Goal: Task Accomplishment & Management: Complete application form

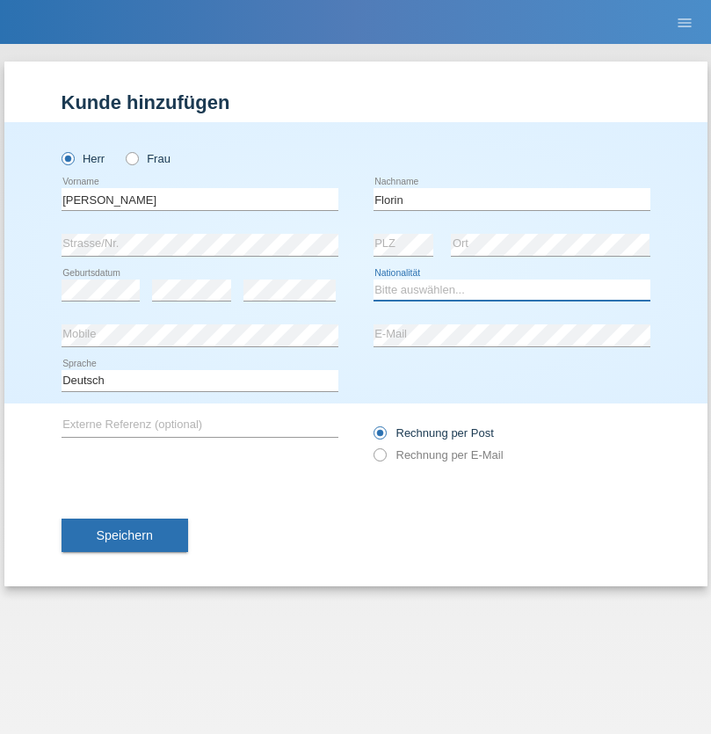
select select "RO"
select select "C"
select select "29"
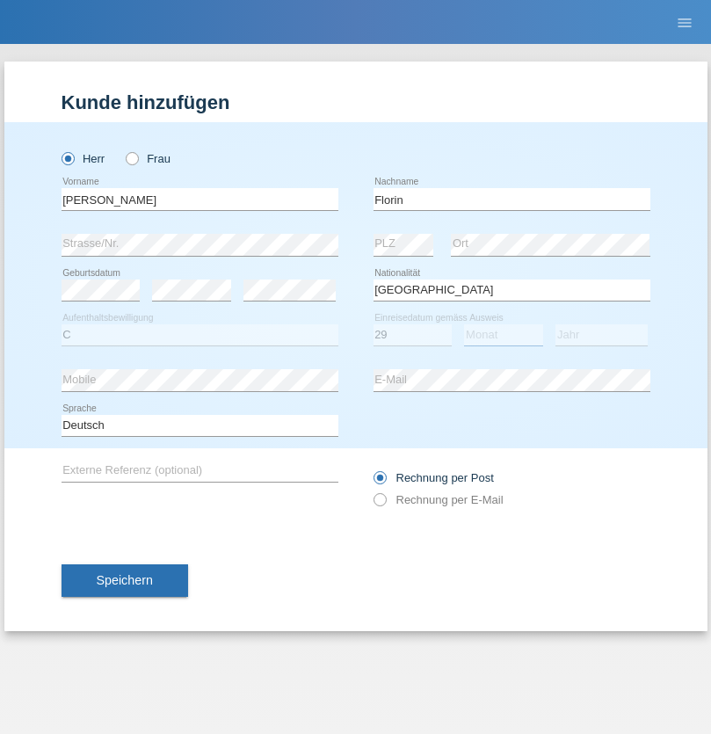
select select "02"
select select "2021"
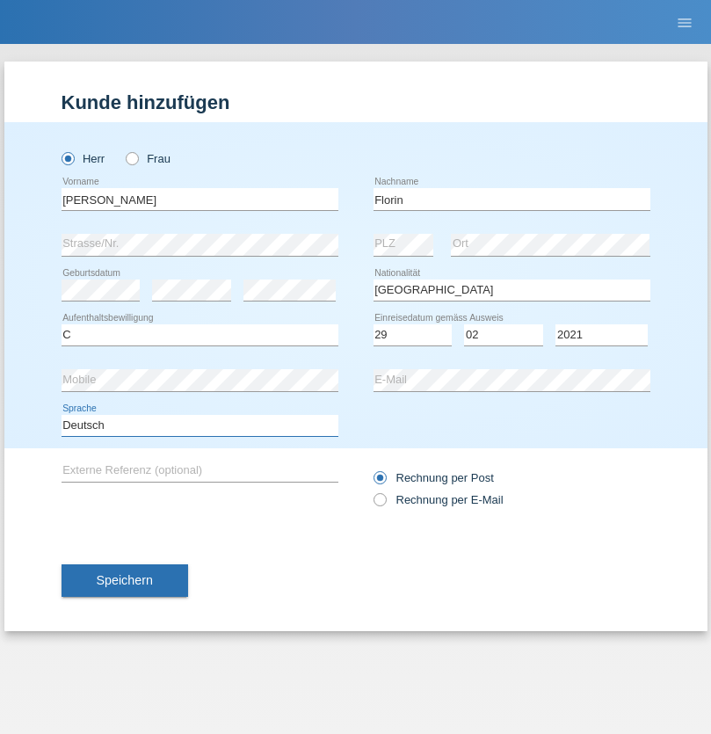
select select "en"
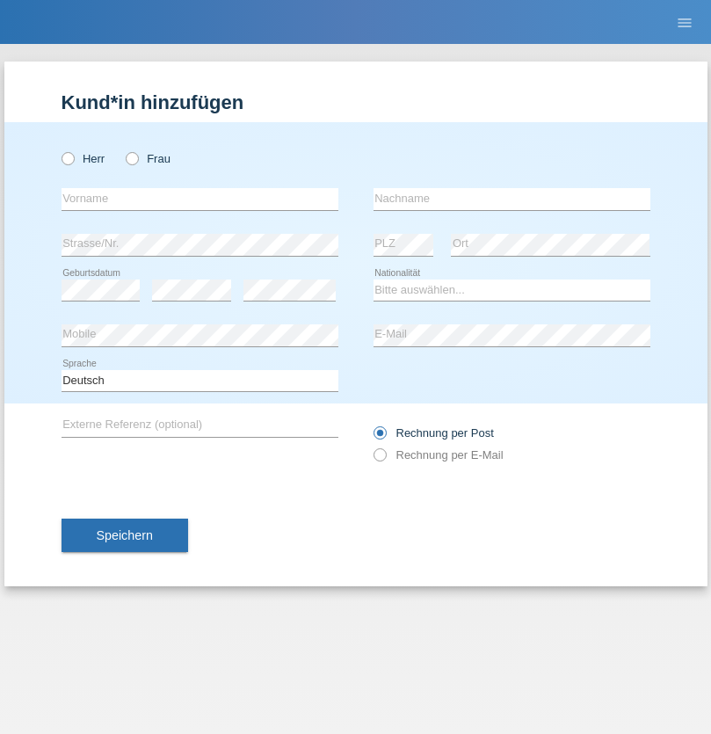
radio input "true"
click at [200, 199] on input "text" at bounding box center [200, 199] width 277 height 22
type input "Ruth"
click at [512, 199] on input "text" at bounding box center [512, 199] width 277 height 22
type input "Krebs"
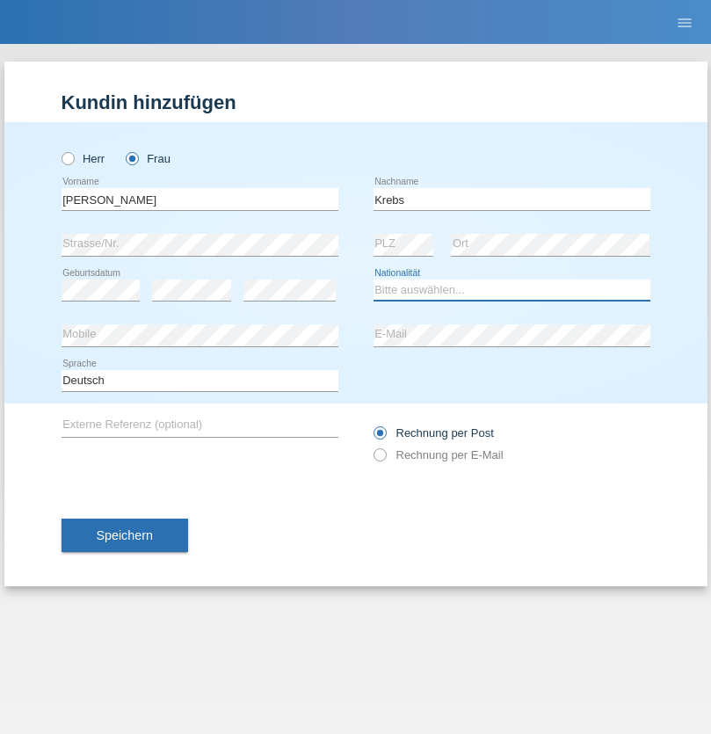
select select "CH"
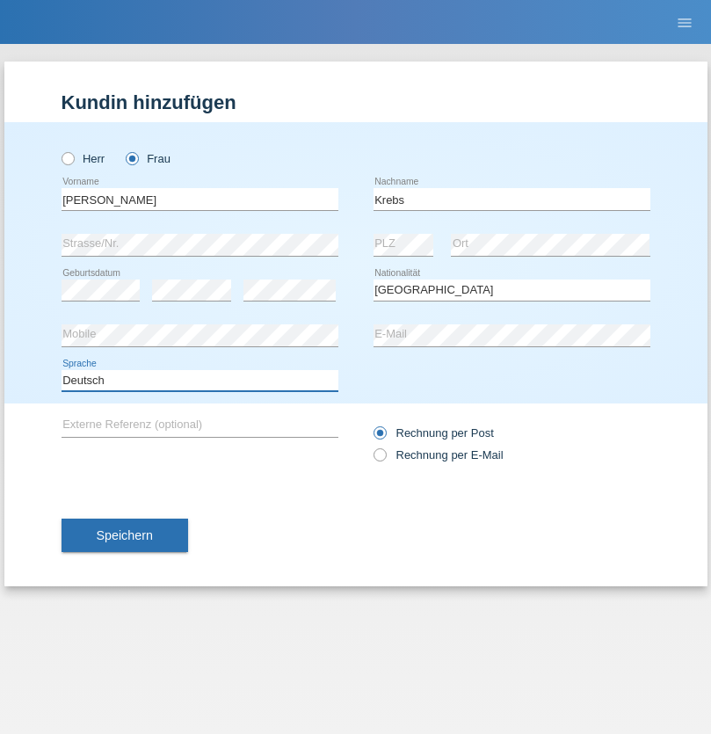
select select "en"
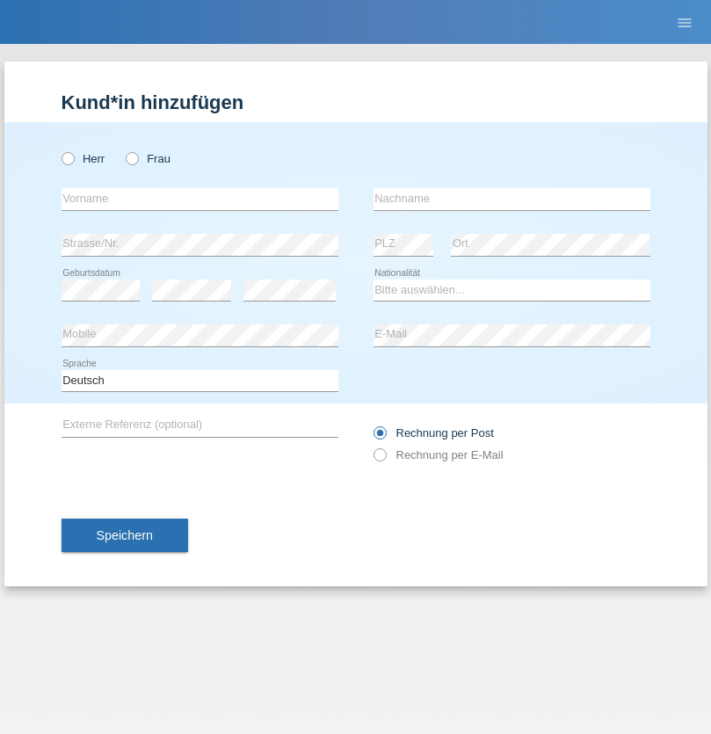
radio input "true"
click at [200, 199] on input "text" at bounding box center [200, 199] width 277 height 22
type input "Qovanaj"
click at [512, 199] on input "text" at bounding box center [512, 199] width 277 height 22
type input "Shaban"
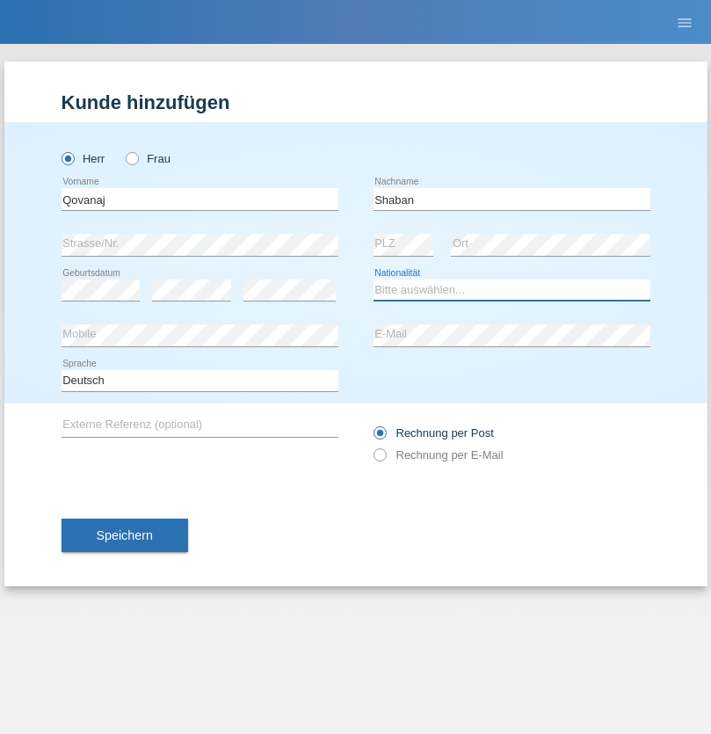
select select "CH"
radio input "true"
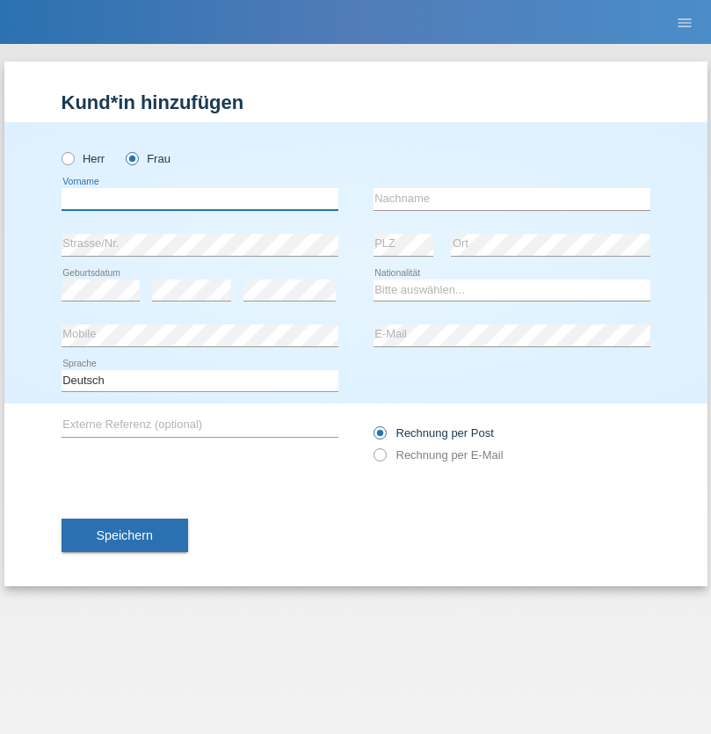
click at [200, 199] on input "text" at bounding box center [200, 199] width 277 height 22
type input "Dajana"
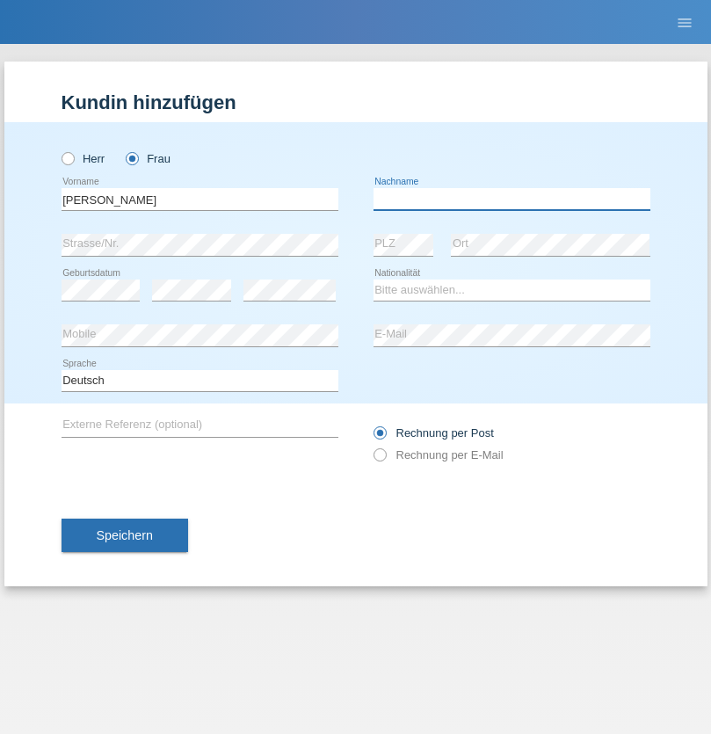
click at [512, 199] on input "text" at bounding box center [512, 199] width 277 height 22
type input "Todorovic"
select select "RS"
select select "C"
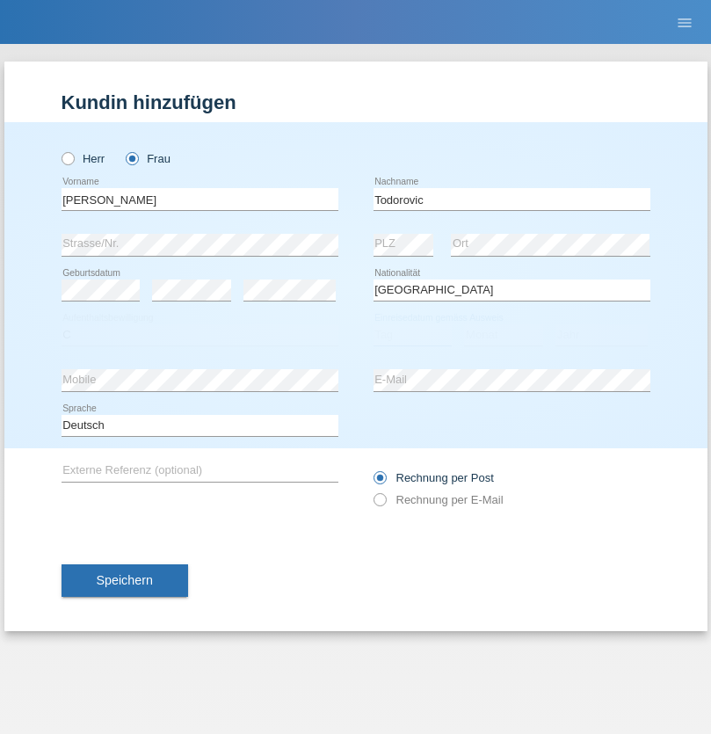
select select "19"
select select "11"
select select "2016"
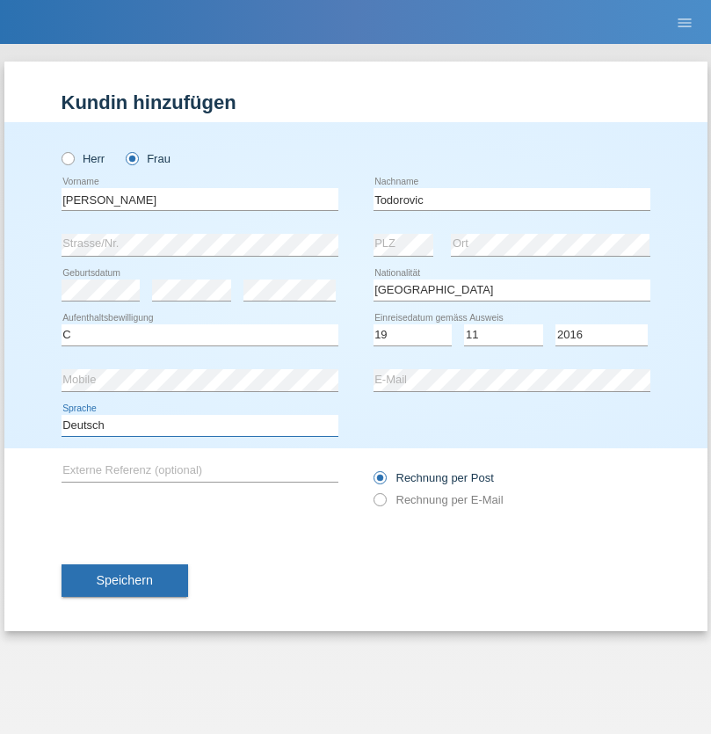
select select "en"
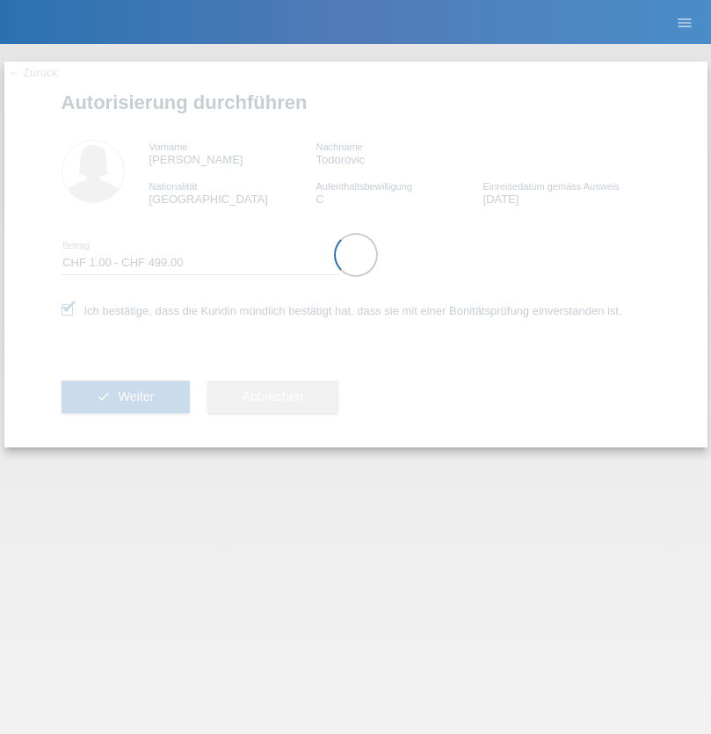
select select "1"
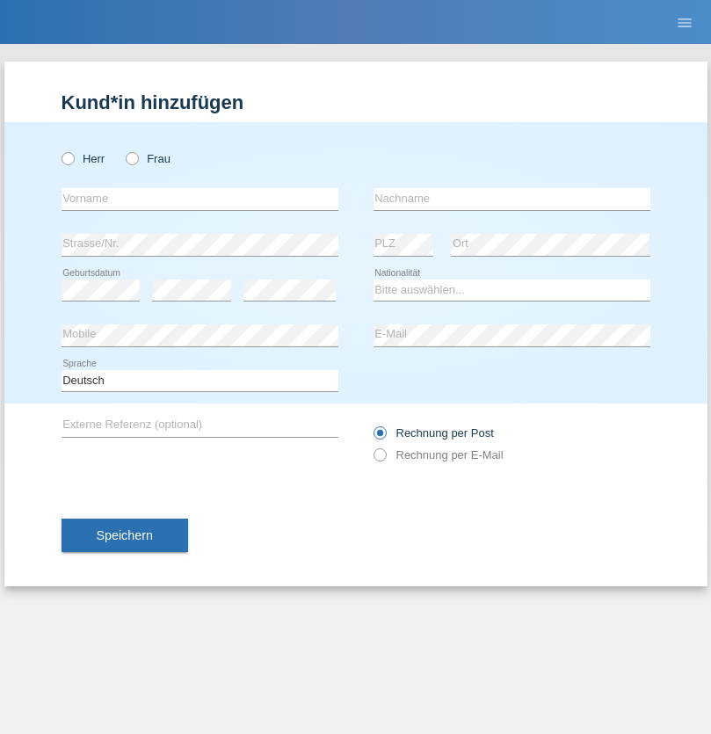
radio input "true"
click at [200, 199] on input "text" at bounding box center [200, 199] width 277 height 22
type input "jennifer"
click at [512, 199] on input "text" at bounding box center [512, 199] width 277 height 22
type input "löffel"
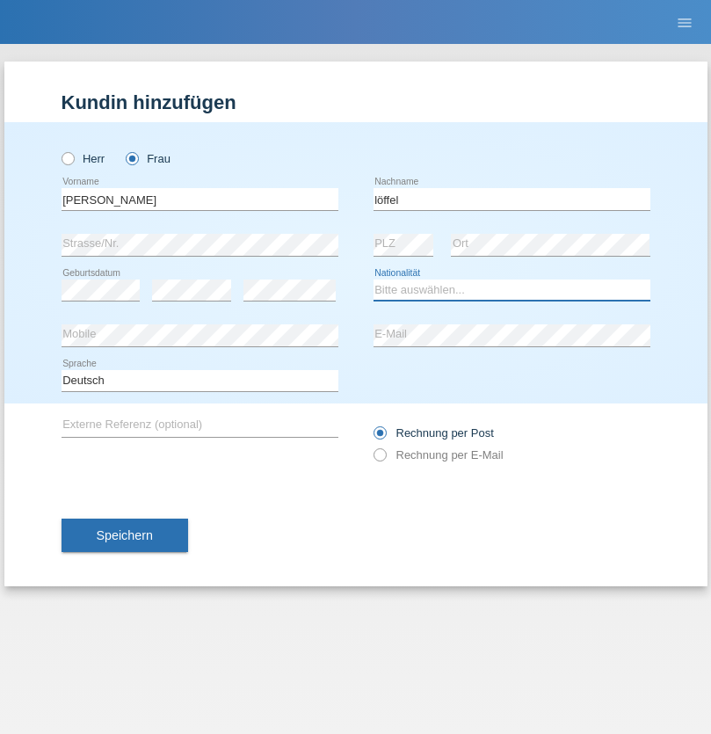
select select "CH"
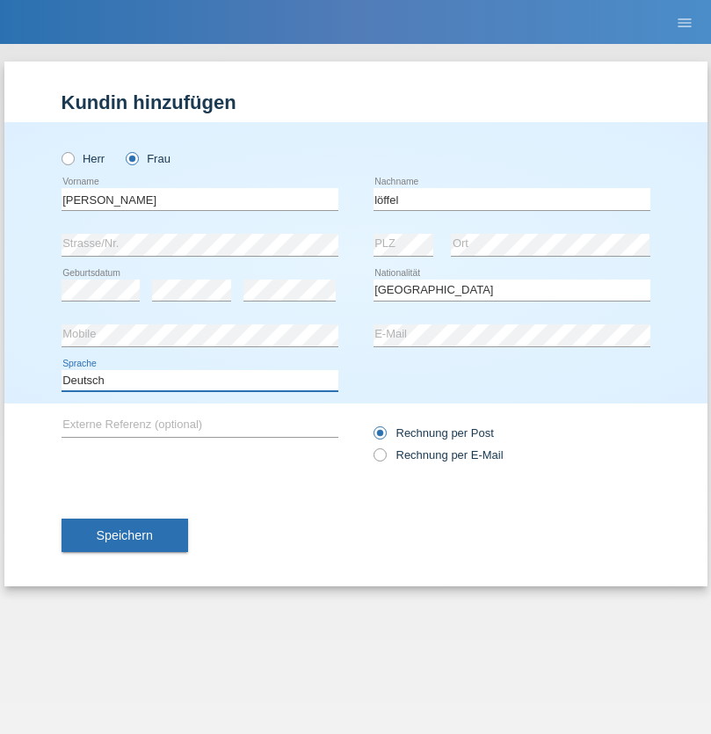
select select "en"
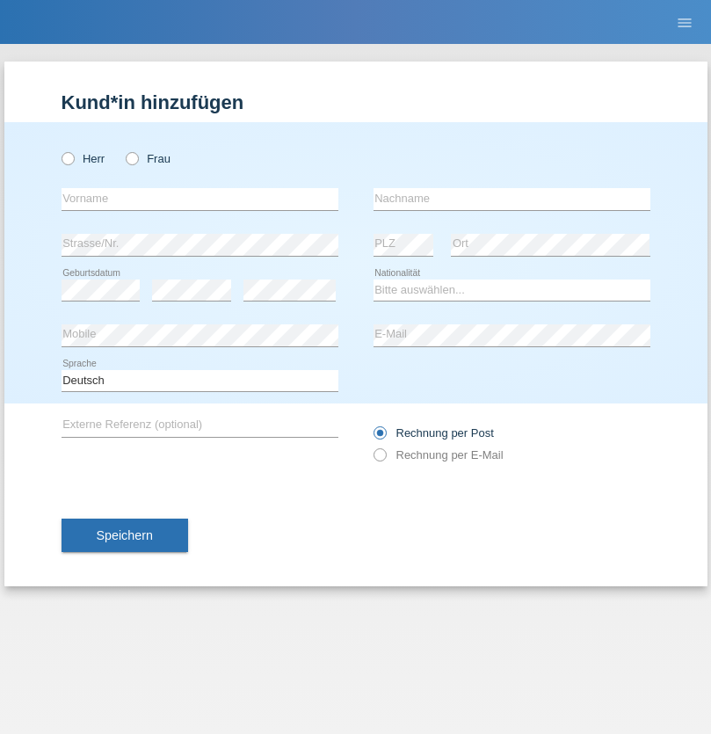
radio input "true"
click at [200, 199] on input "text" at bounding box center [200, 199] width 277 height 22
type input "Matusa"
click at [512, 199] on input "text" at bounding box center [512, 199] width 277 height 22
type input "Marian valentin"
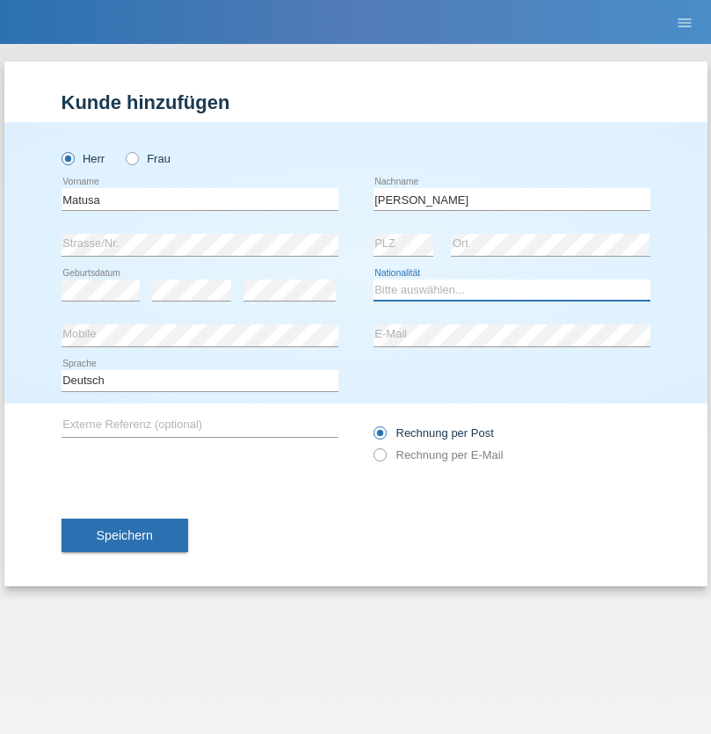
select select "RO"
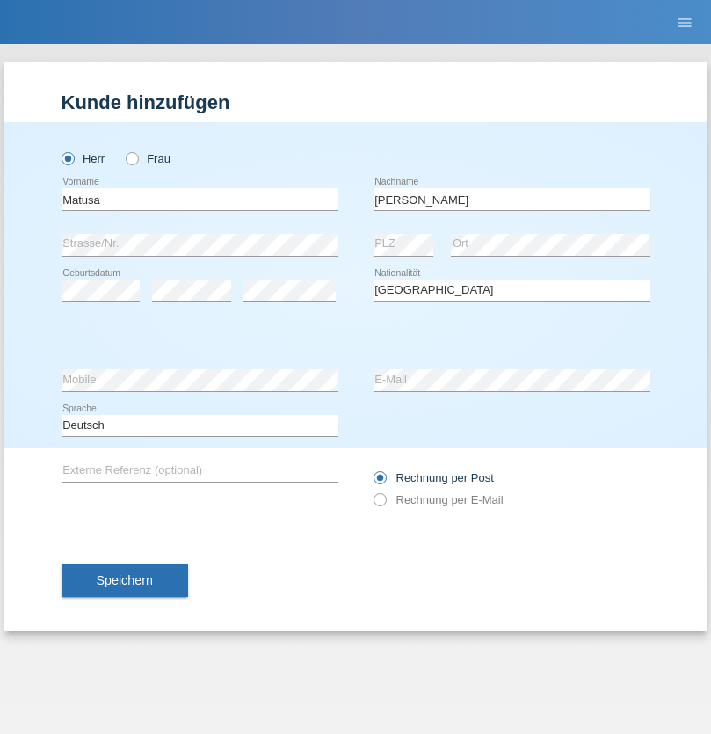
select select "C"
select select "01"
select select "06"
select select "2016"
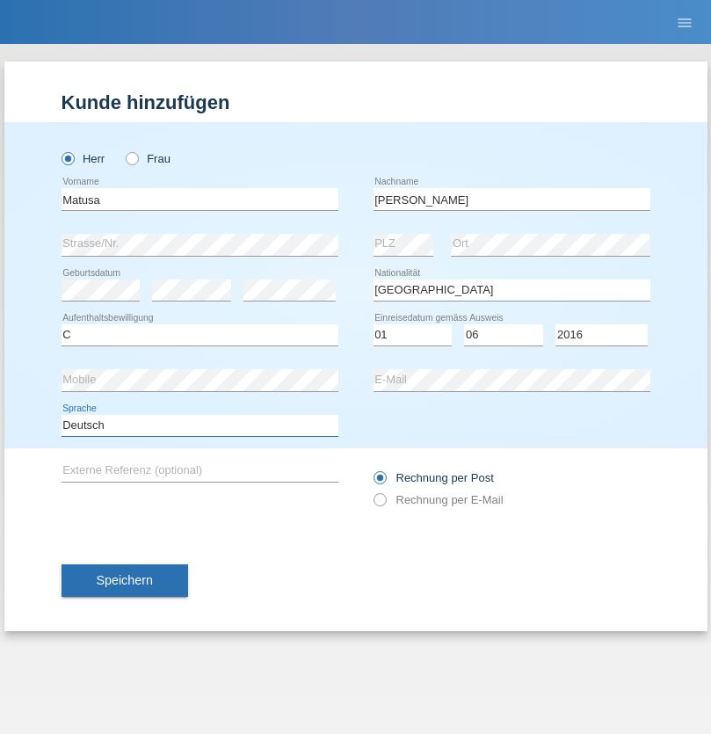
select select "en"
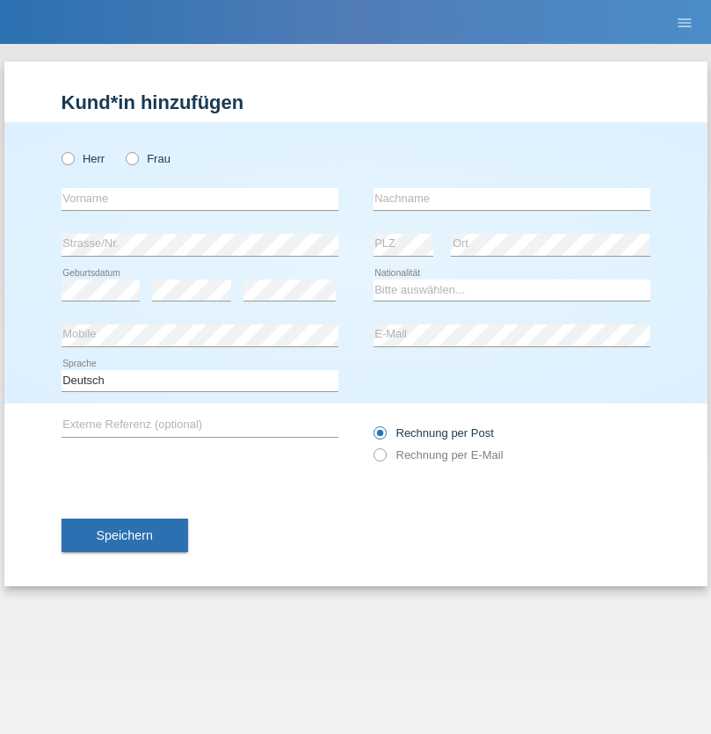
radio input "true"
click at [200, 199] on input "text" at bounding box center [200, 199] width 277 height 22
type input "Cedric"
click at [512, 199] on input "text" at bounding box center [512, 199] width 277 height 22
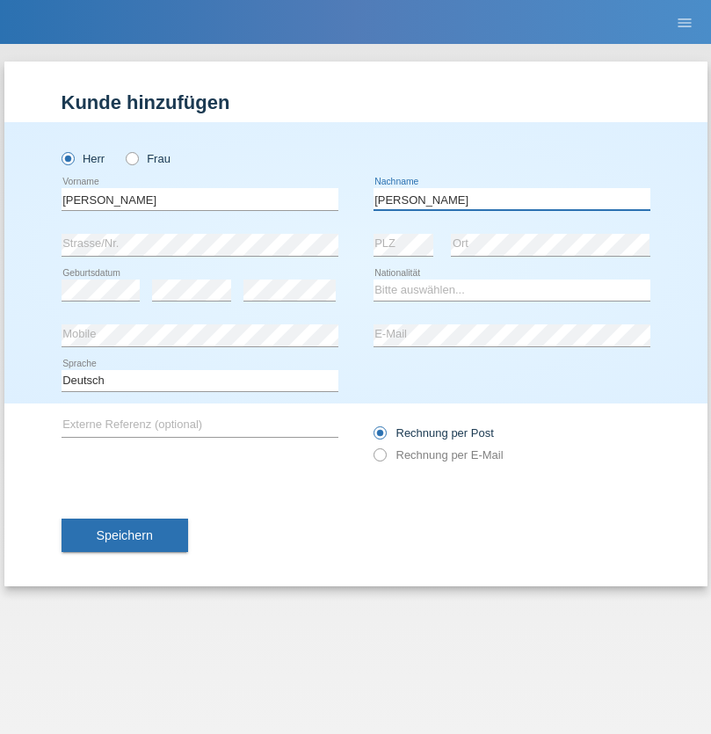
type input "Keller"
select select "CH"
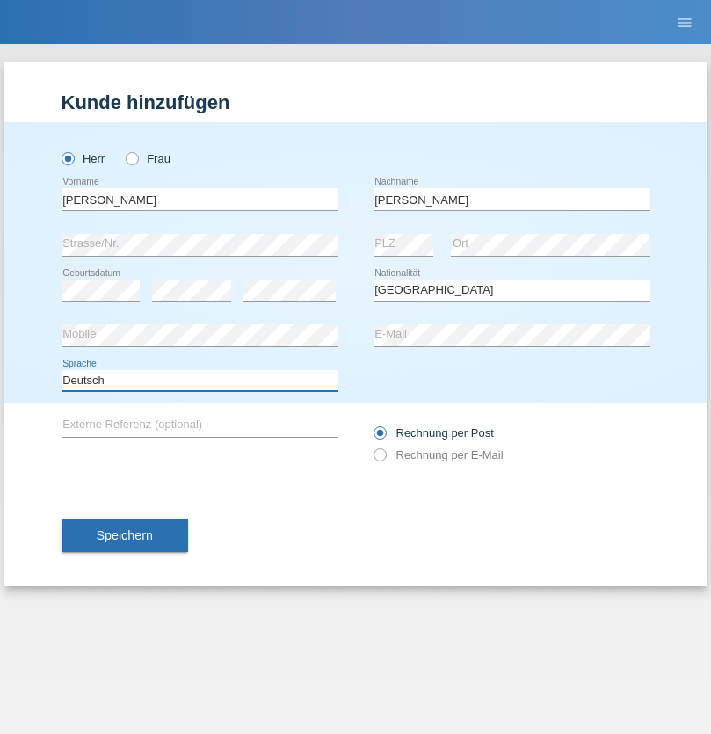
select select "en"
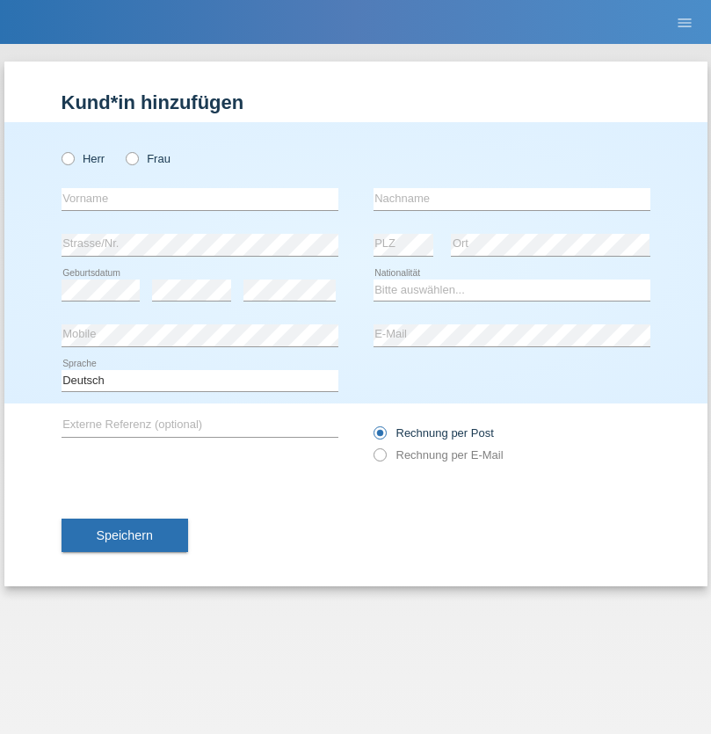
radio input "true"
click at [200, 199] on input "text" at bounding box center [200, 199] width 277 height 22
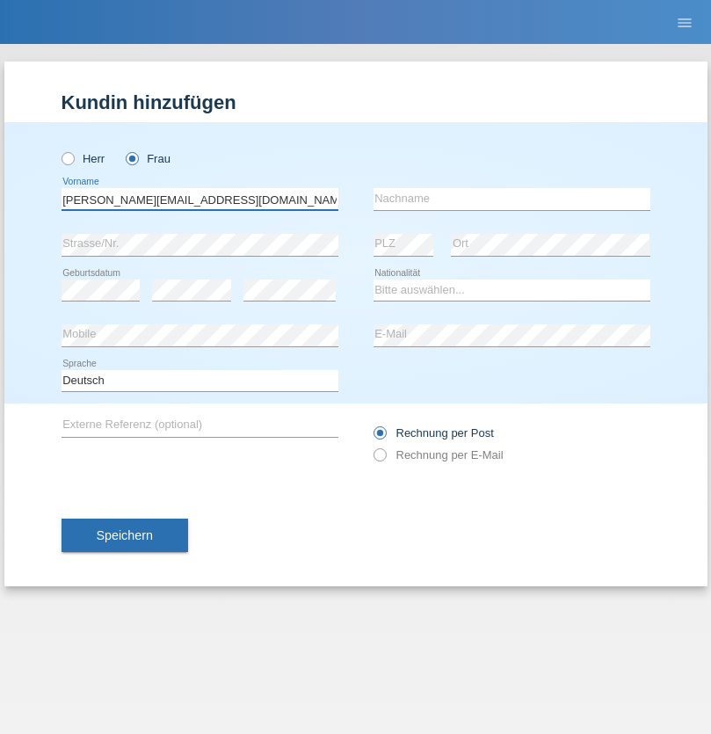
type input "Jasmine.hylaj@gmail.com"
click at [512, 199] on input "text" at bounding box center [512, 199] width 277 height 22
type input "Hylaj"
select select "CH"
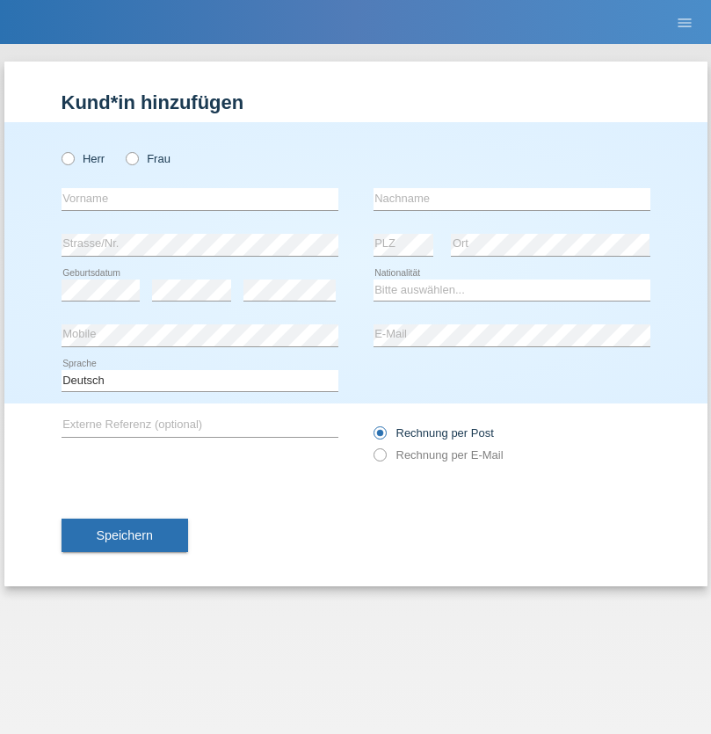
radio input "true"
click at [200, 199] on input "text" at bounding box center [200, 199] width 277 height 22
type input "luka"
click at [512, 199] on input "text" at bounding box center [512, 199] width 277 height 22
type input "kocic"
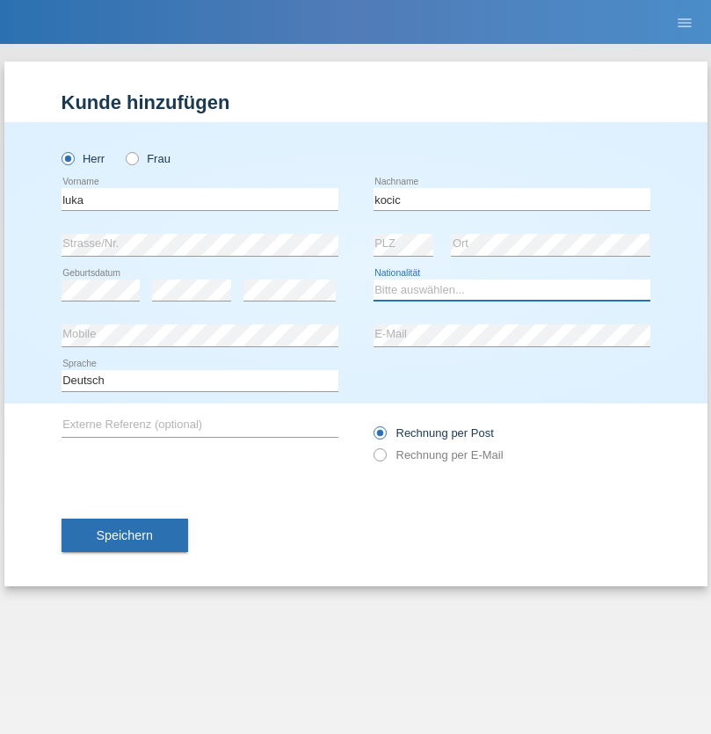
select select "RS"
select select "C"
select select "21"
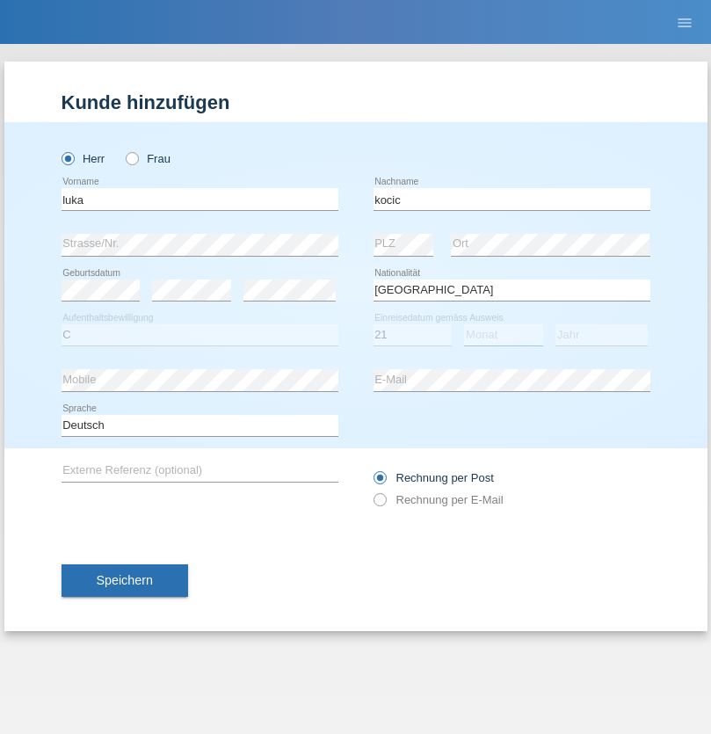
select select "04"
select select "1999"
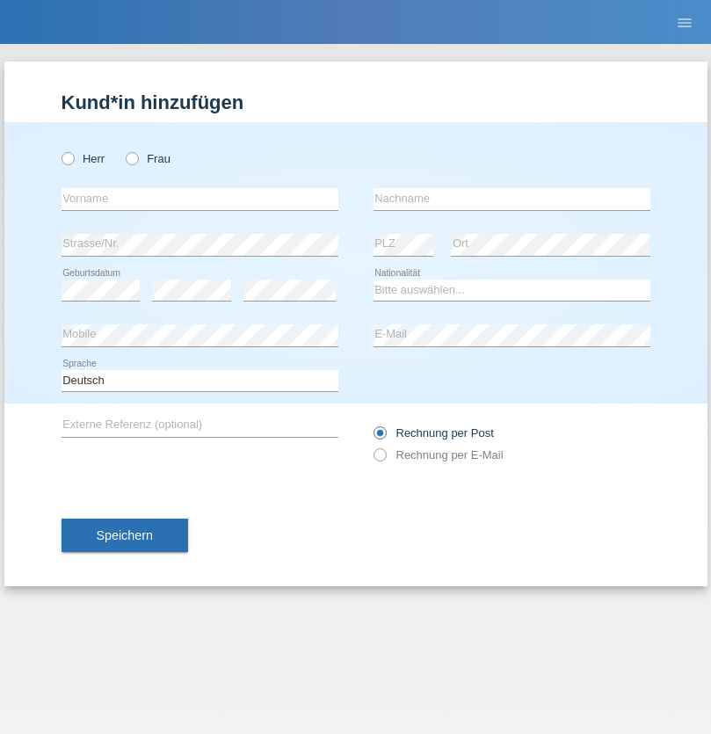
radio input "true"
click at [200, 199] on input "text" at bounding box center [200, 199] width 277 height 22
type input "Marian"
click at [512, 199] on input "text" at bounding box center [512, 199] width 277 height 22
type input "Matusa"
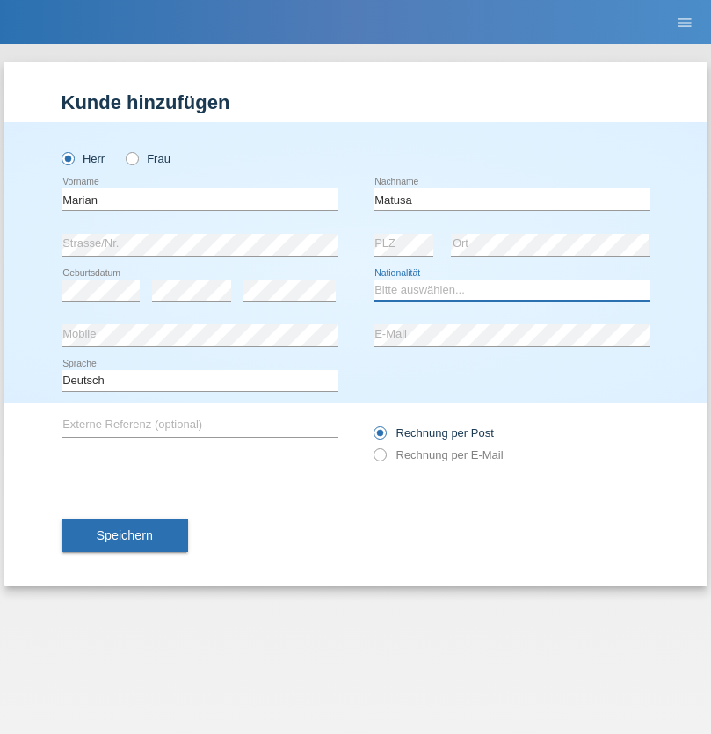
select select "RO"
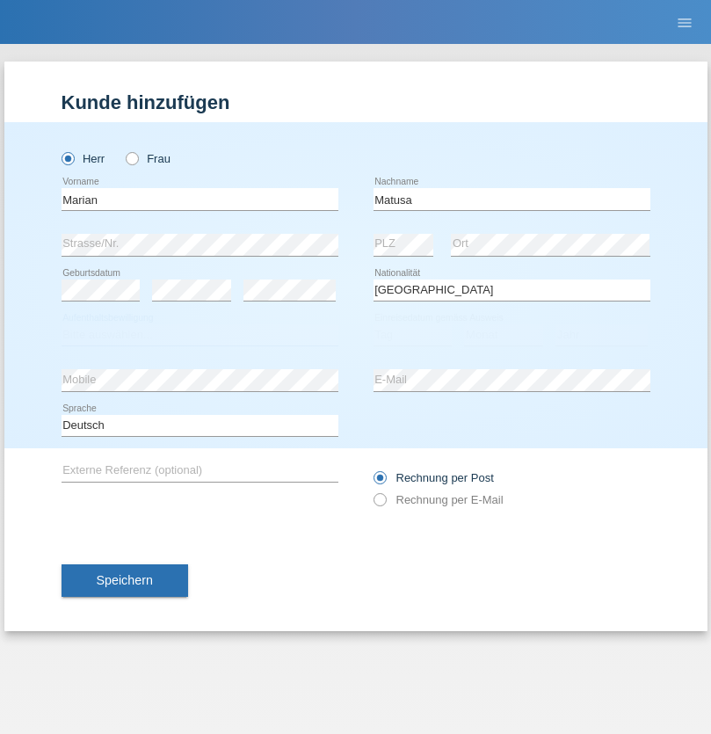
select select "C"
select select "01"
select select "06"
select select "2016"
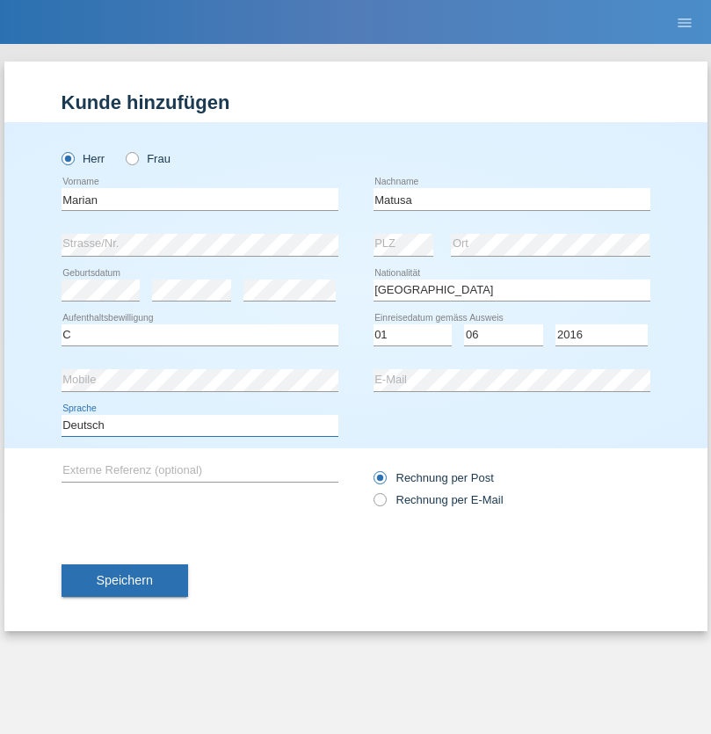
select select "en"
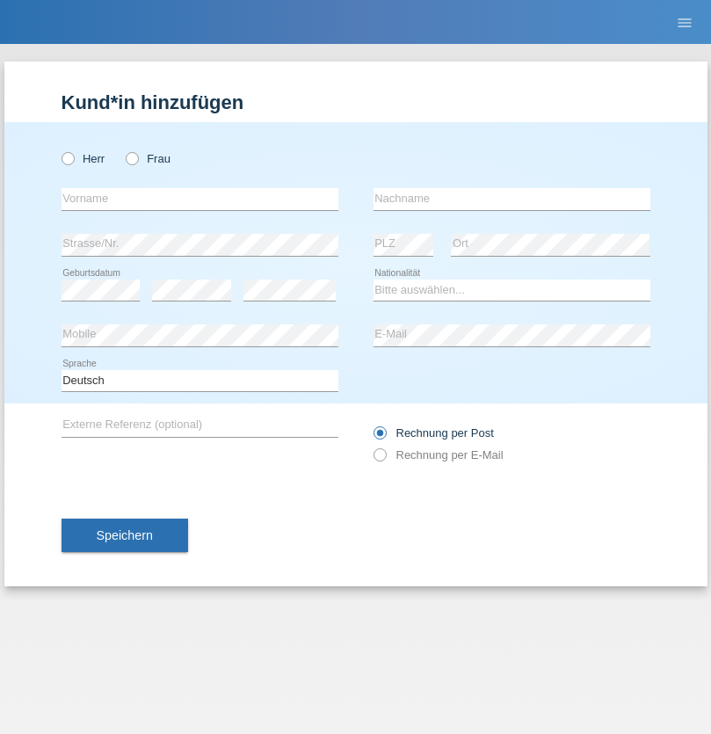
radio input "true"
click at [200, 199] on input "text" at bounding box center [200, 199] width 277 height 22
type input "[PERSON_NAME]"
click at [512, 199] on input "text" at bounding box center [512, 199] width 277 height 22
type input "Weinlein"
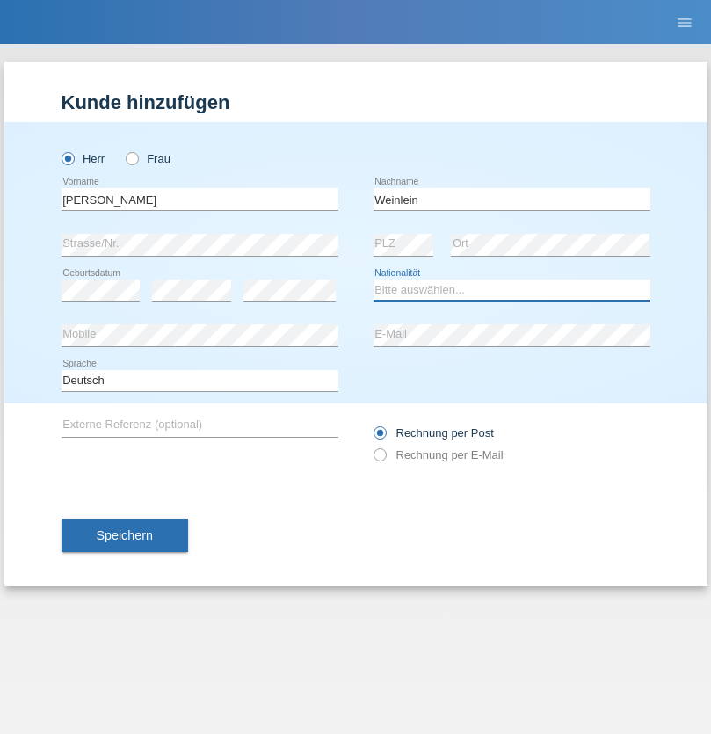
select select "CH"
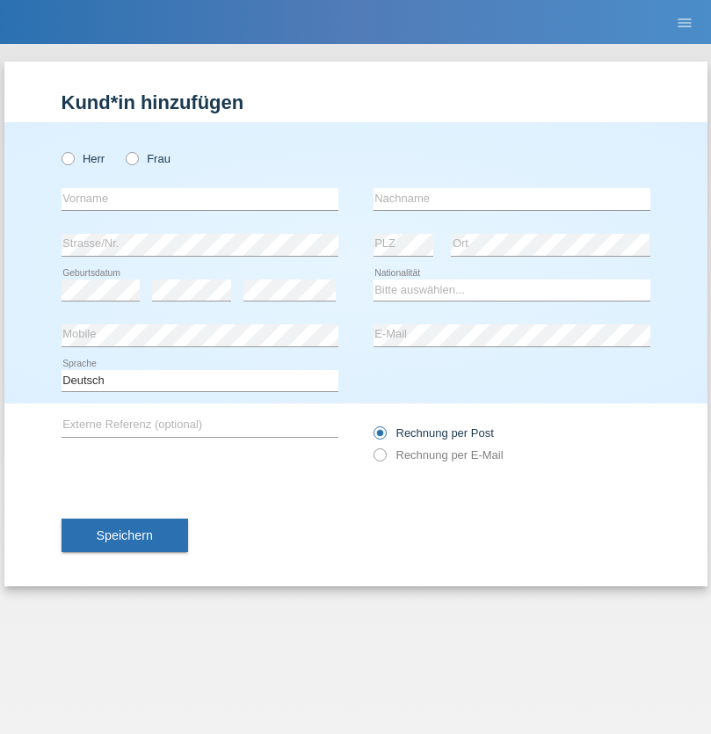
radio input "true"
click at [200, 199] on input "text" at bounding box center [200, 199] width 277 height 22
type input "Jashari lmeri"
click at [512, 199] on input "text" at bounding box center [512, 199] width 277 height 22
type input "Rabije"
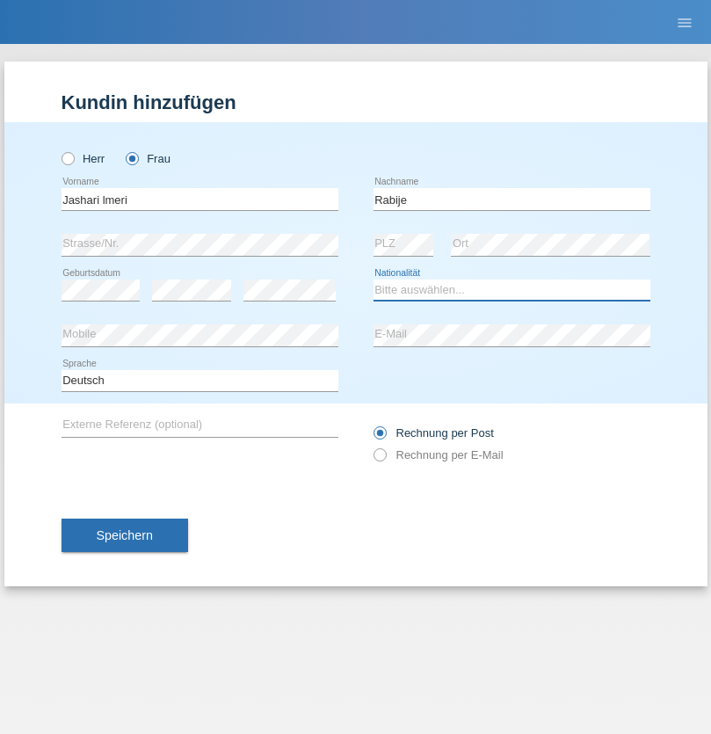
select select "CH"
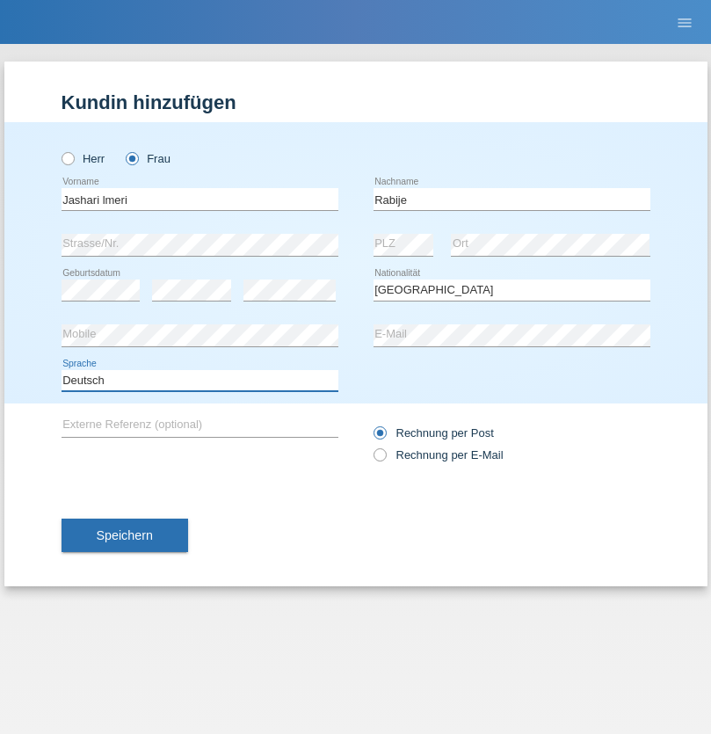
select select "en"
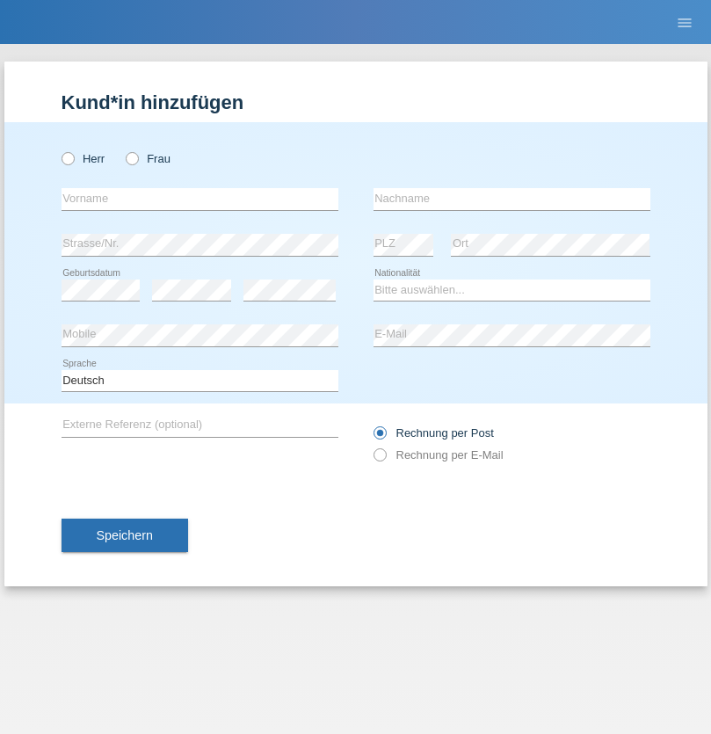
radio input "true"
click at [200, 199] on input "text" at bounding box center [200, 199] width 277 height 22
type input "firat"
click at [512, 199] on input "text" at bounding box center [512, 199] width 277 height 22
type input "kara"
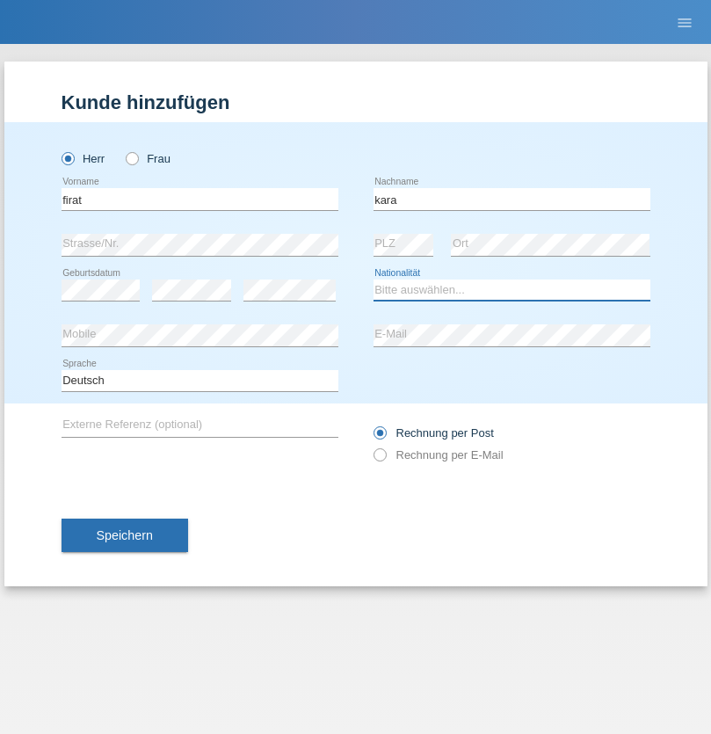
select select "CH"
radio input "true"
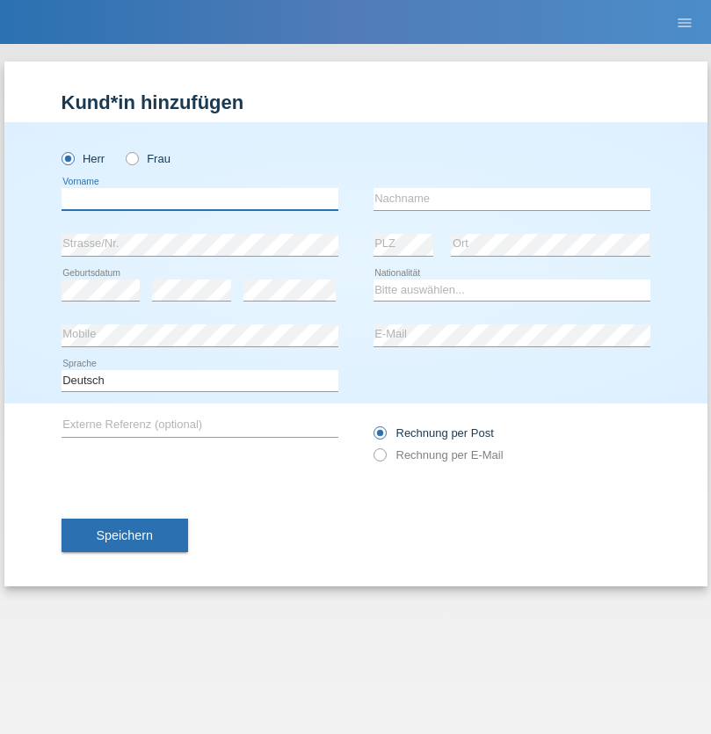
click at [200, 199] on input "text" at bounding box center [200, 199] width 277 height 22
type input "Gigov"
click at [512, 199] on input "text" at bounding box center [512, 199] width 277 height 22
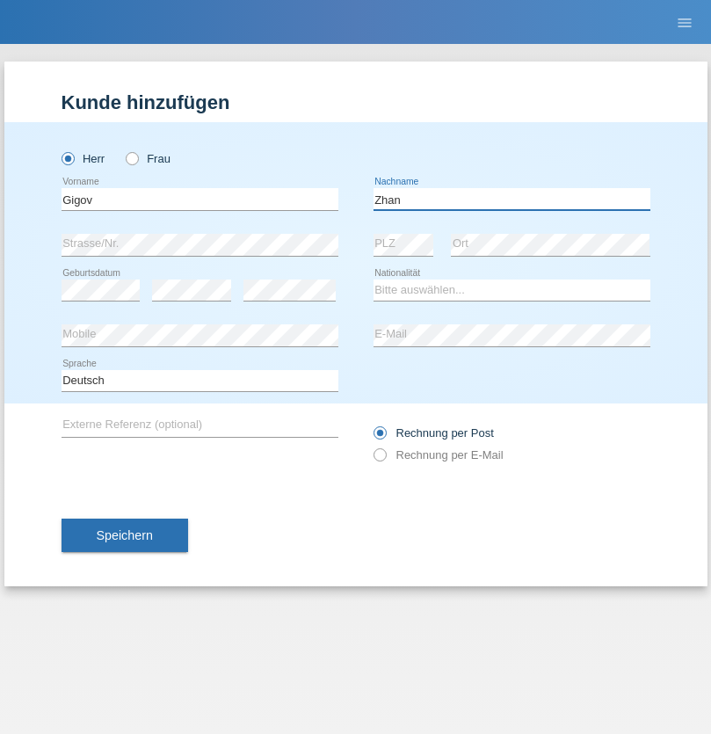
type input "Zhan"
select select "BG"
select select "C"
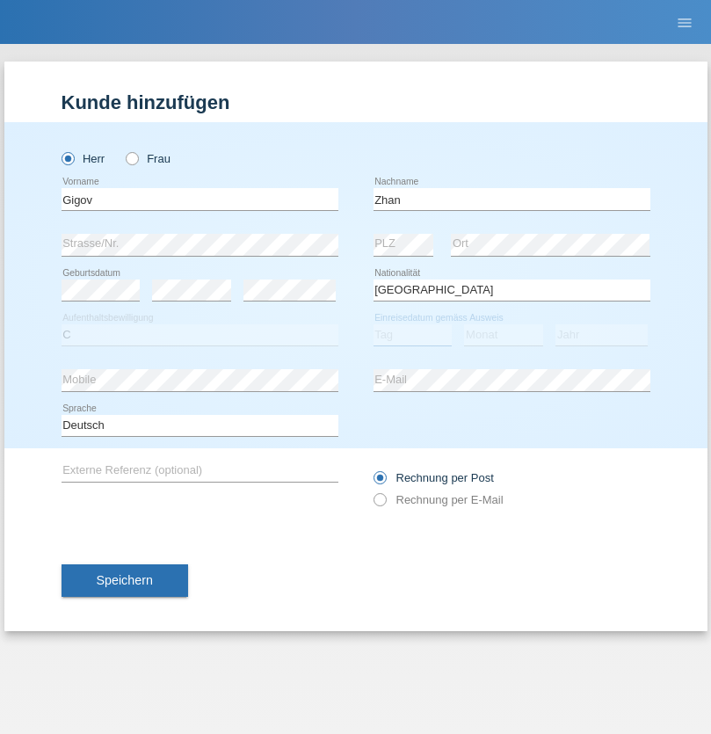
select select "23"
select select "10"
select select "2021"
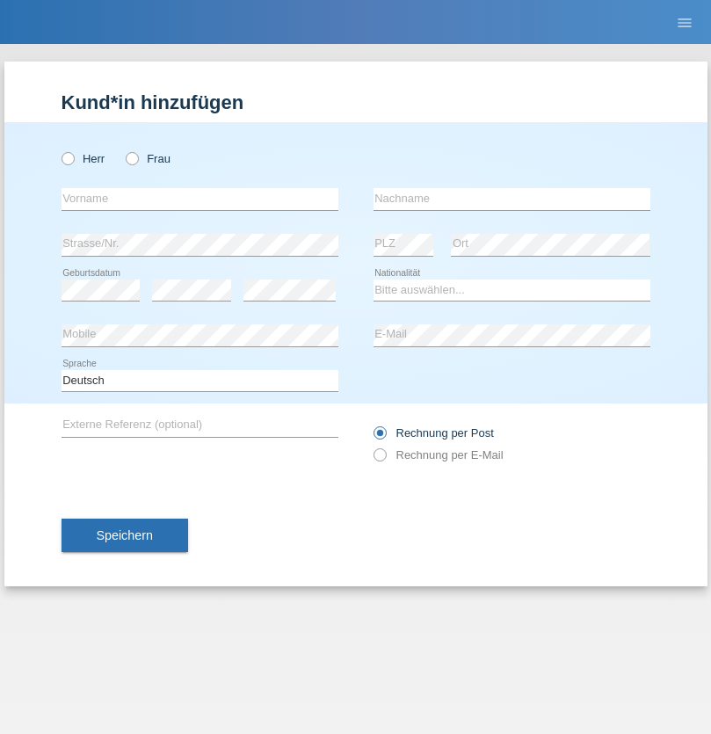
radio input "true"
click at [200, 199] on input "text" at bounding box center [200, 199] width 277 height 22
type input "Amand"
click at [512, 199] on input "text" at bounding box center [512, 199] width 277 height 22
type input "Pires"
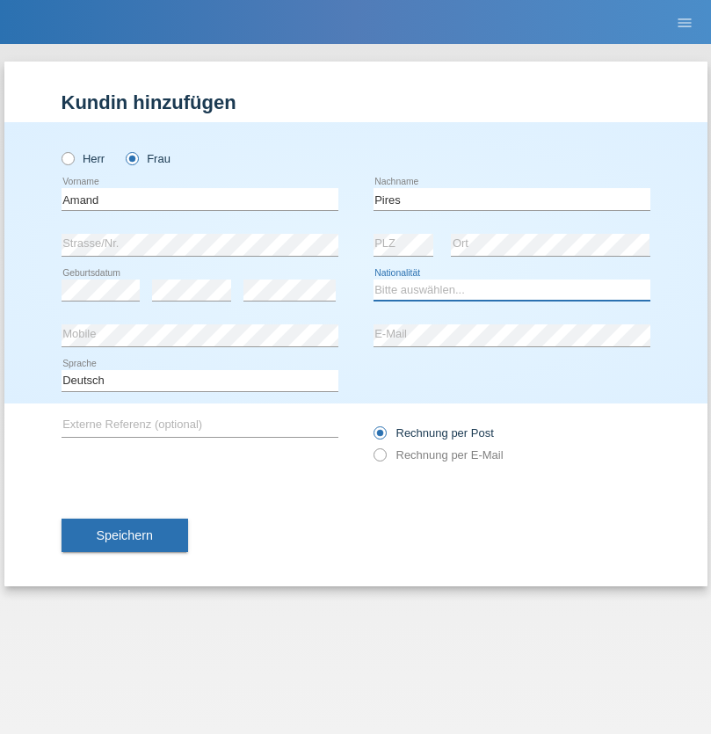
select select "CH"
radio input "true"
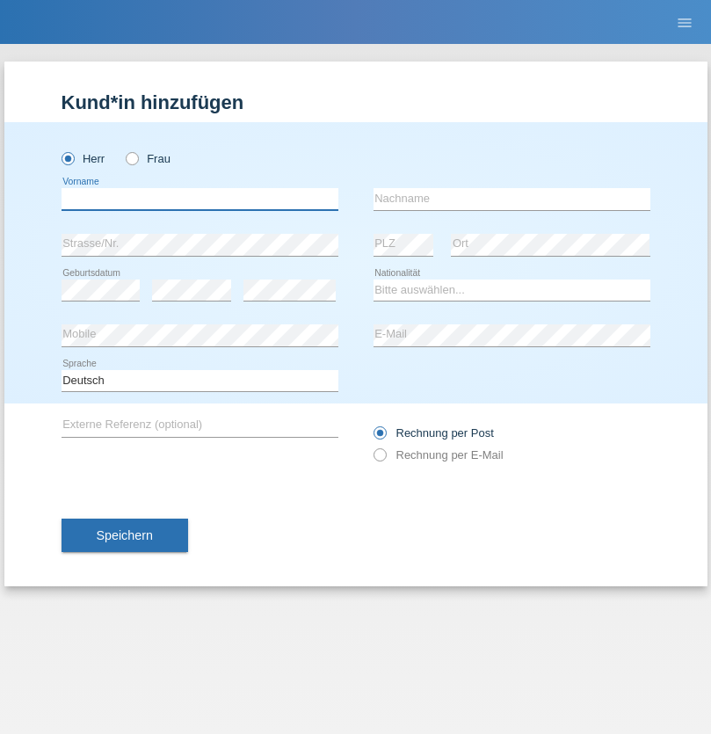
click at [200, 199] on input "text" at bounding box center [200, 199] width 277 height 22
type input "[PERSON_NAME]"
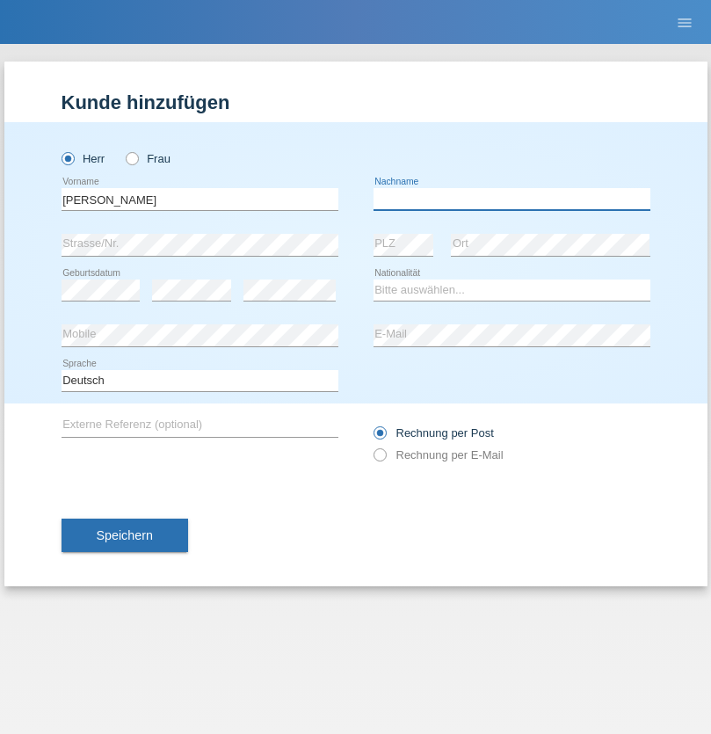
click at [512, 199] on input "text" at bounding box center [512, 199] width 277 height 22
type input "Saidi"
select select "CH"
radio input "true"
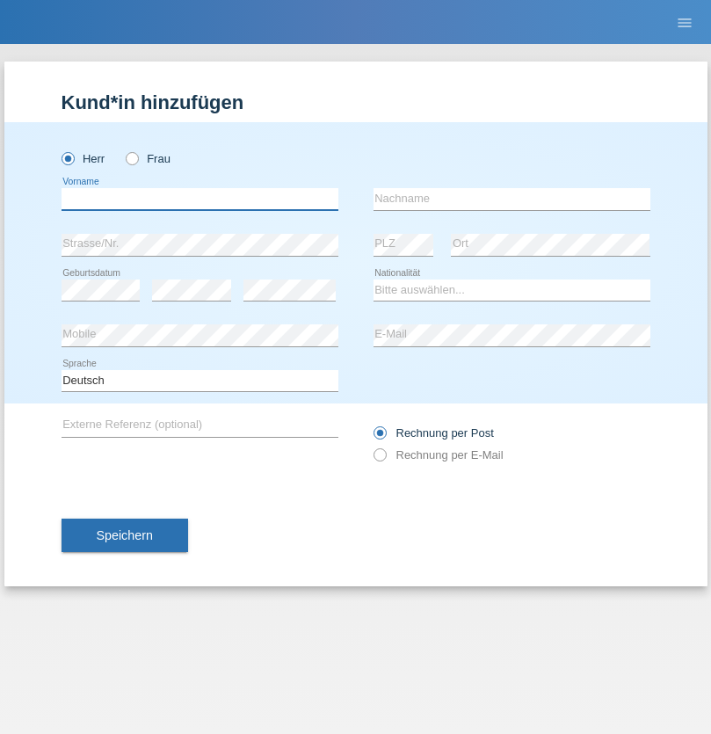
click at [200, 199] on input "text" at bounding box center [200, 199] width 277 height 22
type input "[PERSON_NAME]"
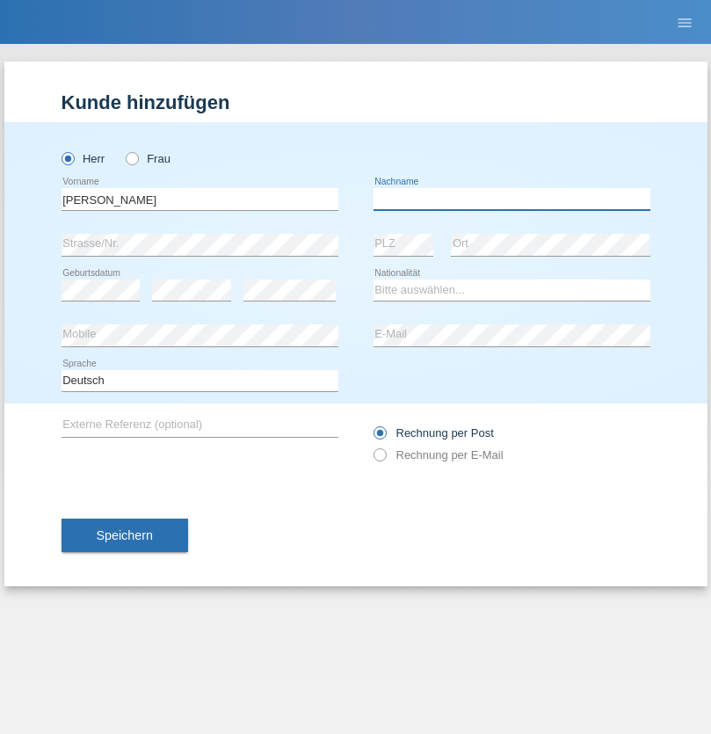
click at [512, 199] on input "text" at bounding box center [512, 199] width 277 height 22
type input "[PERSON_NAME]"
select select "PT"
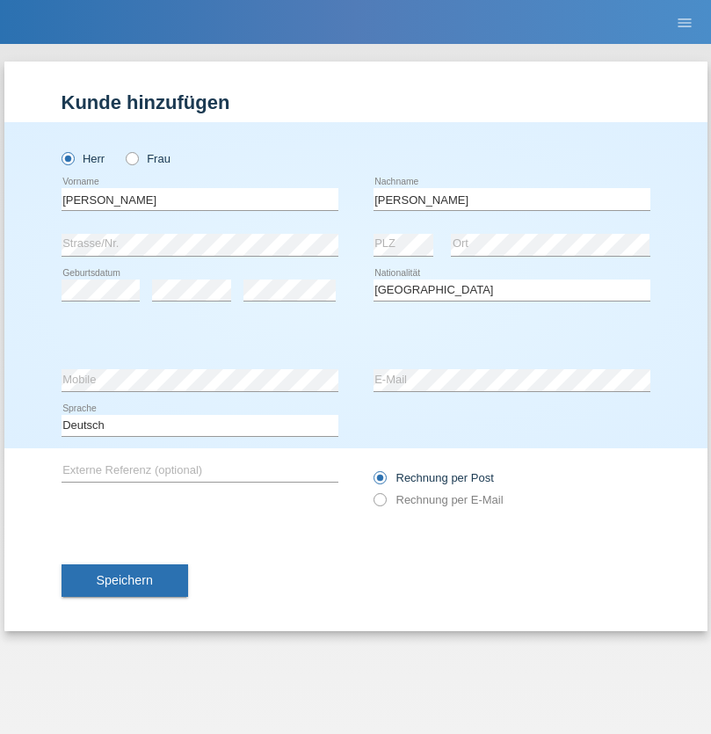
select select "C"
select select "23"
select select "08"
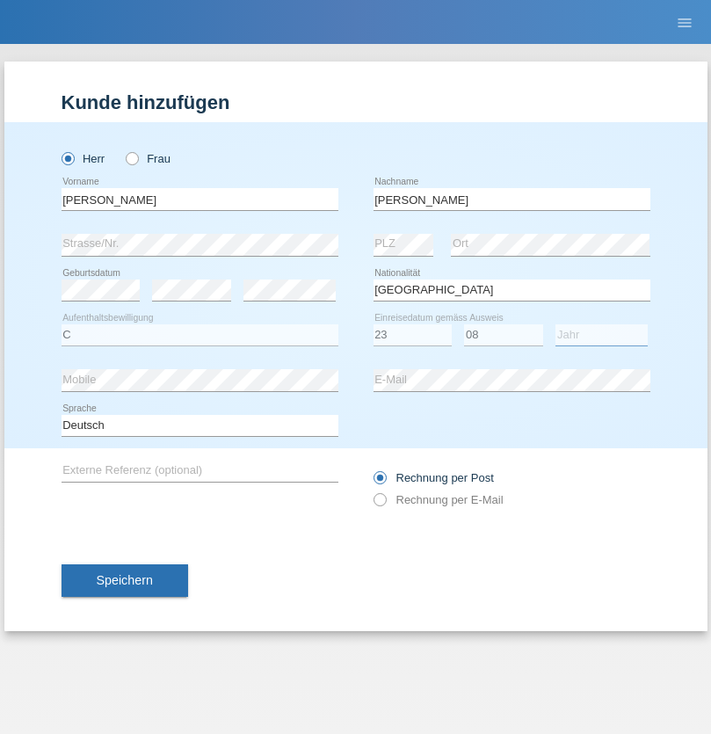
select select "2021"
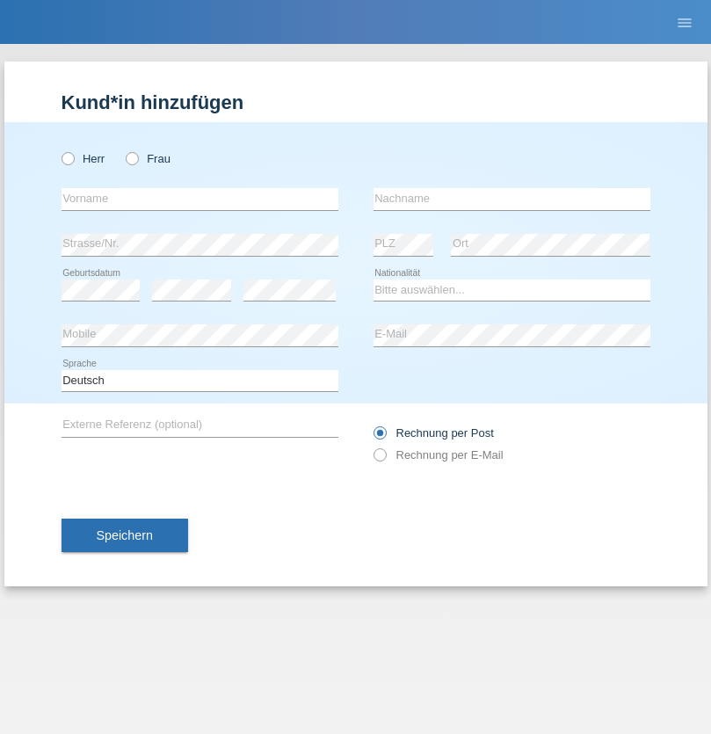
radio input "true"
click at [200, 199] on input "text" at bounding box center [200, 199] width 277 height 22
type input "[PERSON_NAME]"
click at [512, 199] on input "text" at bounding box center [512, 199] width 277 height 22
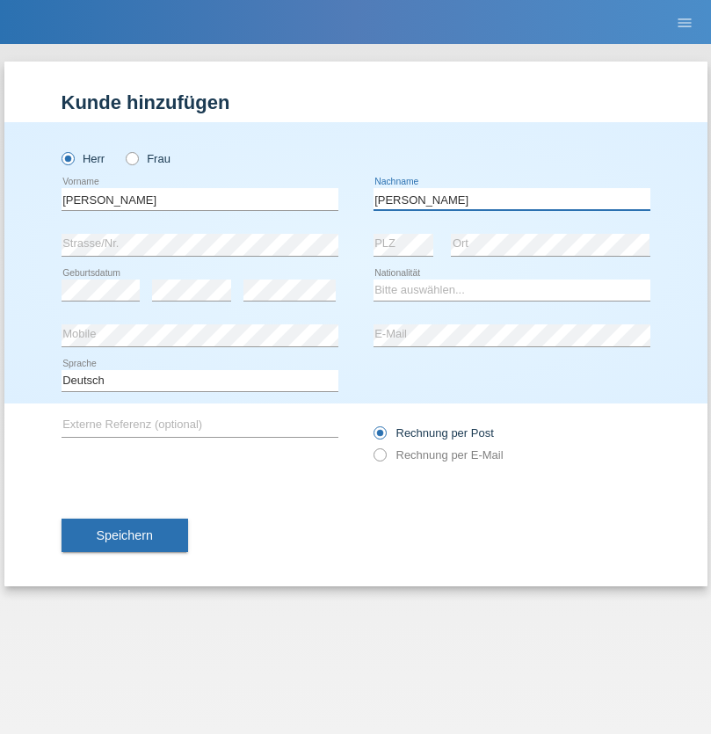
type input "[PERSON_NAME]"
select select "CH"
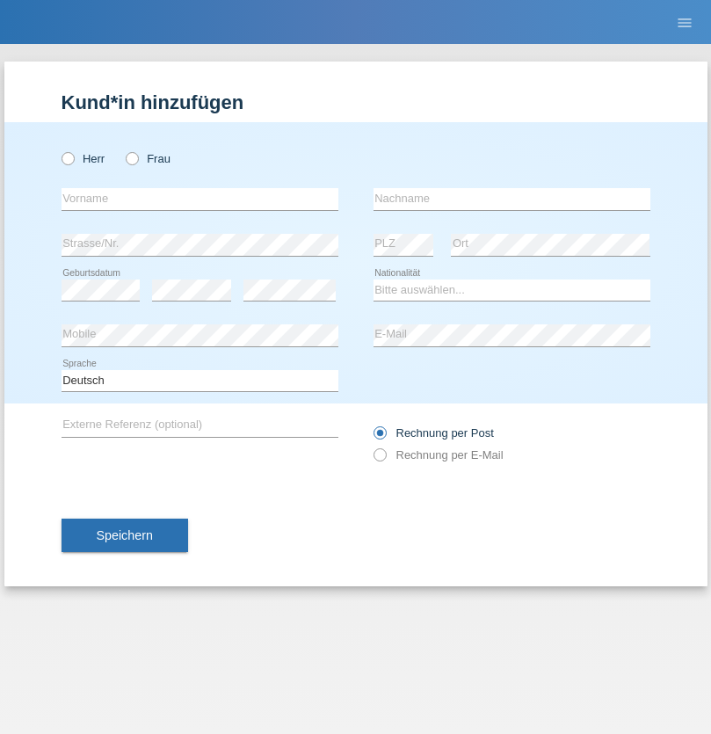
radio input "true"
click at [200, 199] on input "text" at bounding box center [200, 199] width 277 height 22
type input "Szilvia"
click at [512, 199] on input "text" at bounding box center [512, 199] width 277 height 22
type input "Olakh"
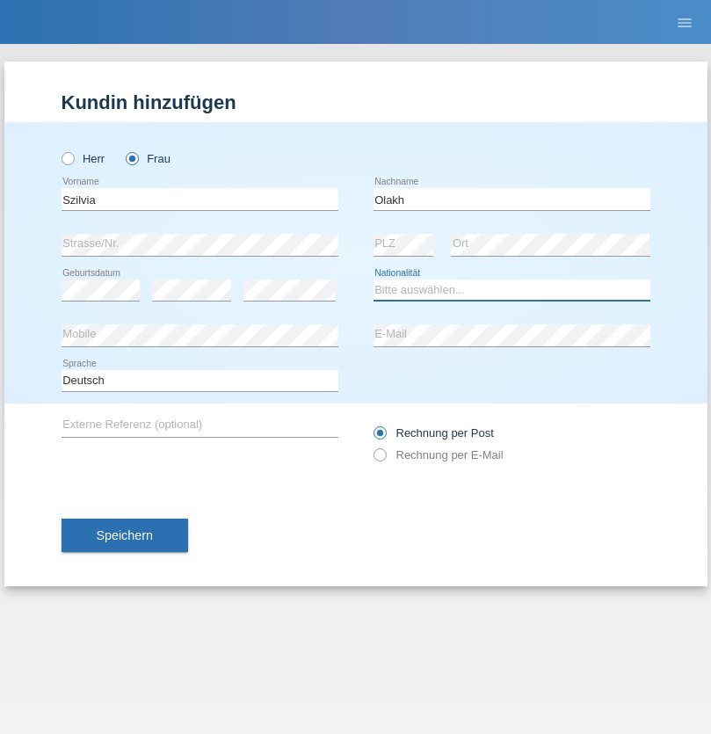
select select "UA"
select select "C"
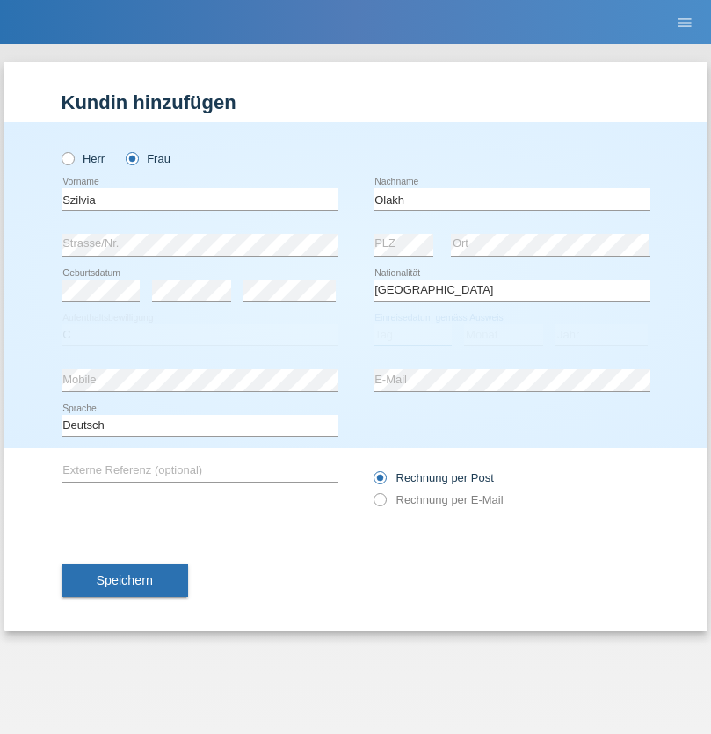
select select "16"
select select "09"
select select "2021"
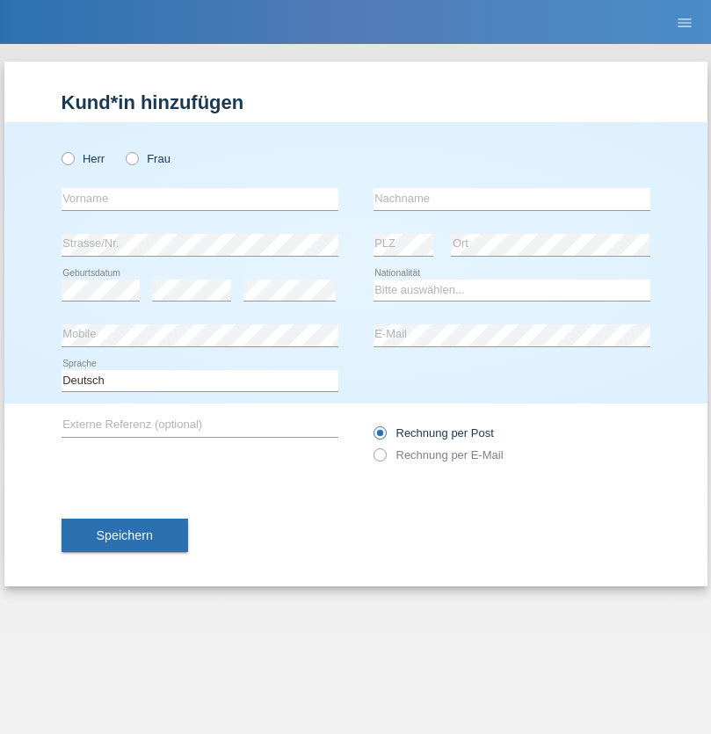
radio input "true"
click at [200, 199] on input "text" at bounding box center [200, 199] width 277 height 22
type input "Asrit"
click at [512, 199] on input "text" at bounding box center [512, 199] width 277 height 22
type input "Kupa"
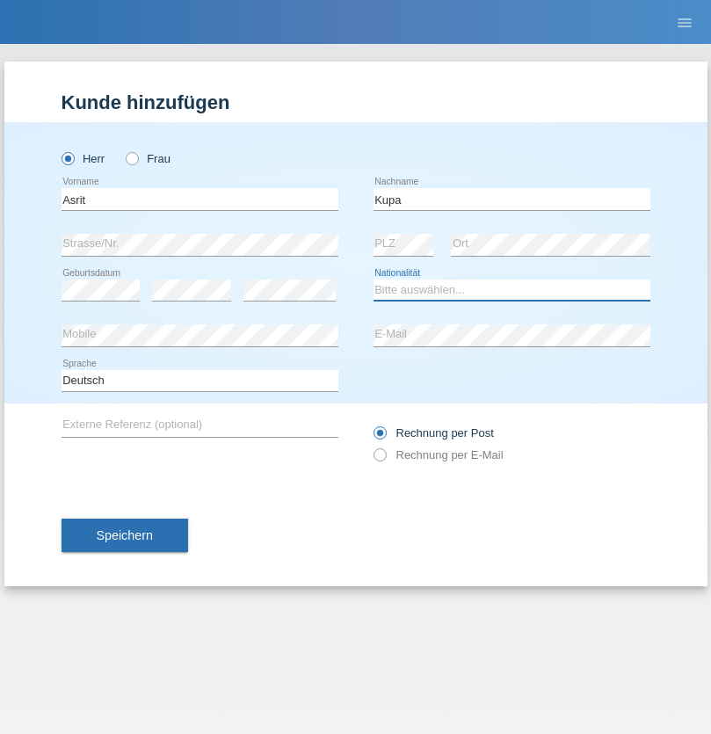
select select "MK"
select select "C"
select select "27"
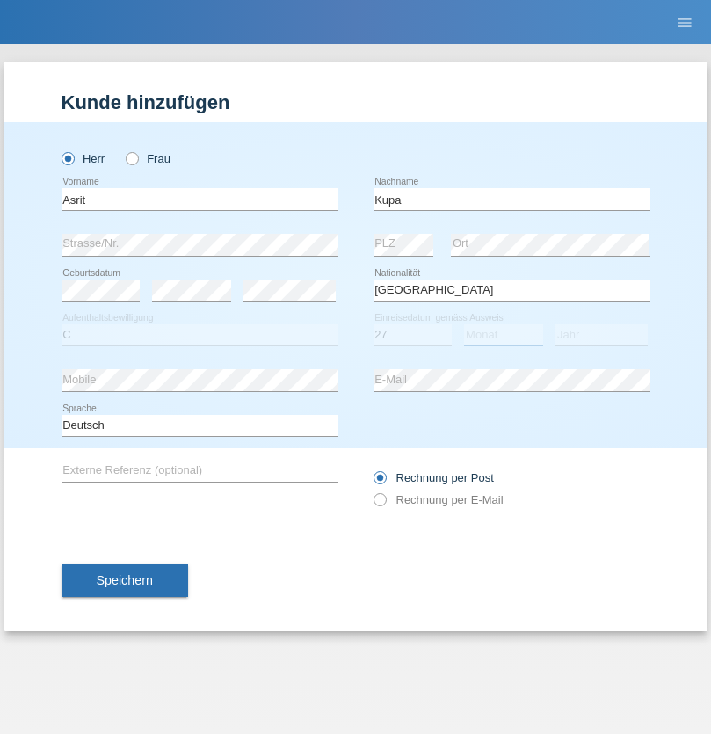
select select "05"
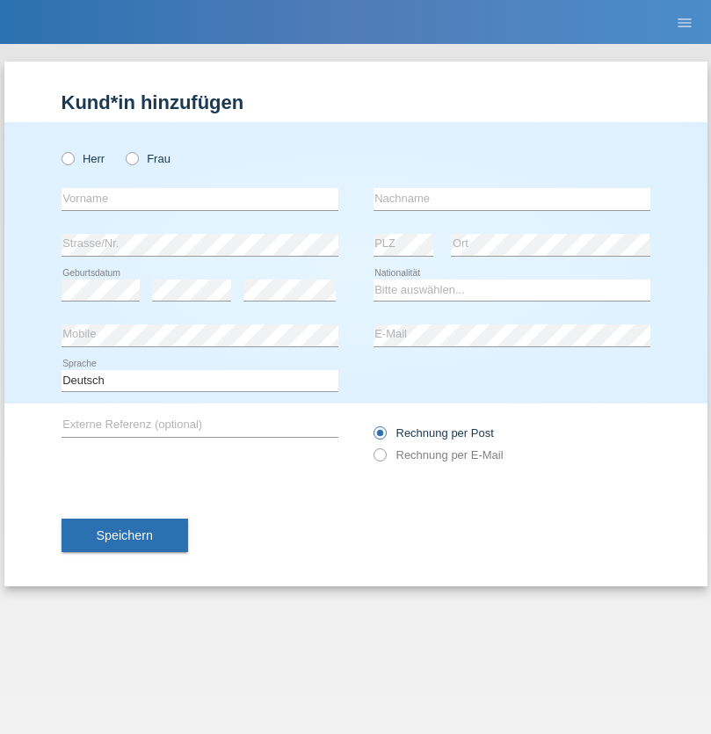
radio input "true"
click at [200, 199] on input "text" at bounding box center [200, 199] width 277 height 22
type input "[PERSON_NAME]"
click at [512, 199] on input "text" at bounding box center [512, 199] width 277 height 22
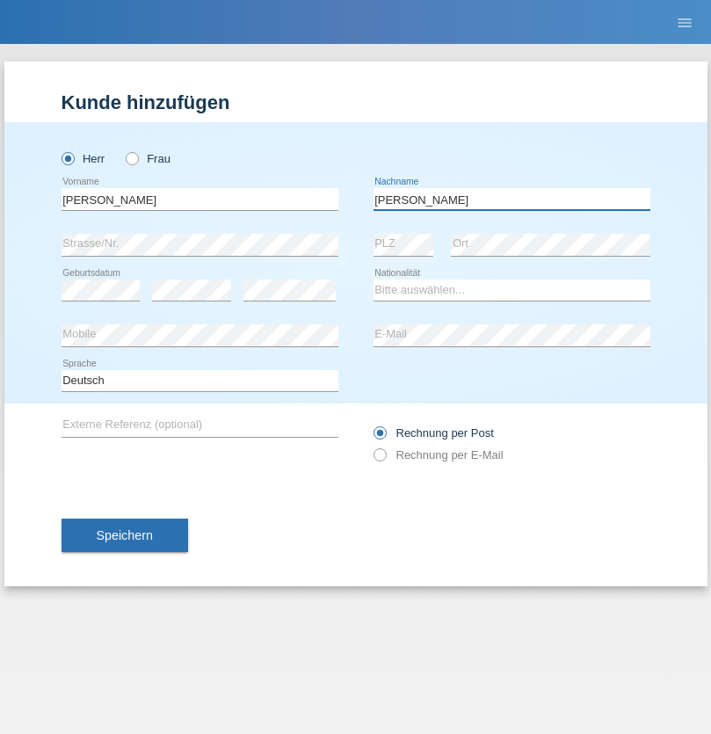
type input "[PERSON_NAME]"
select select "SY"
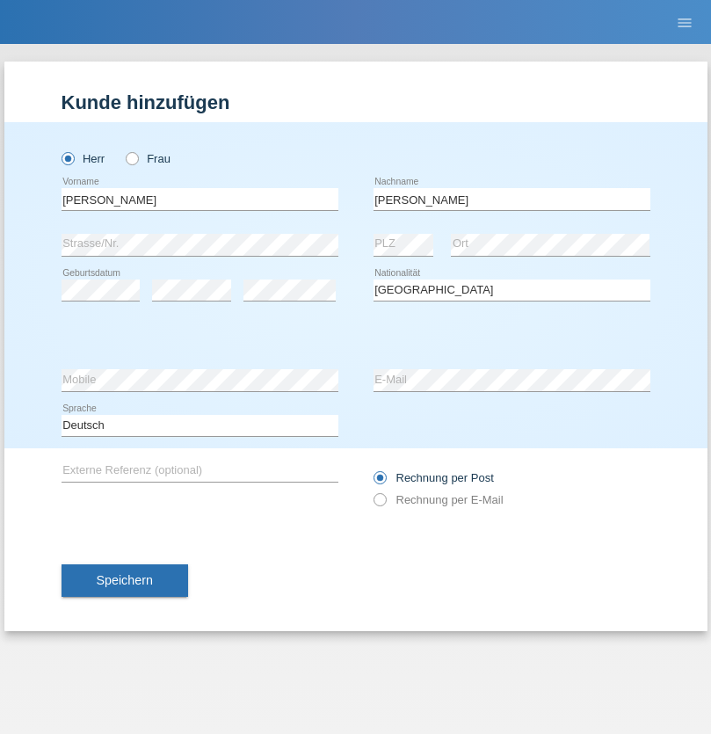
select select "C"
select select "16"
select select "09"
select select "2021"
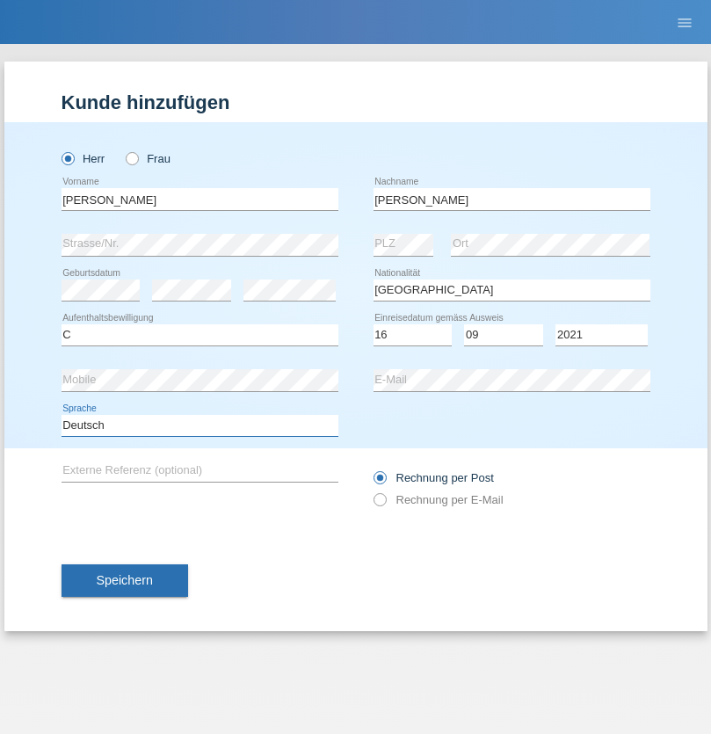
select select "en"
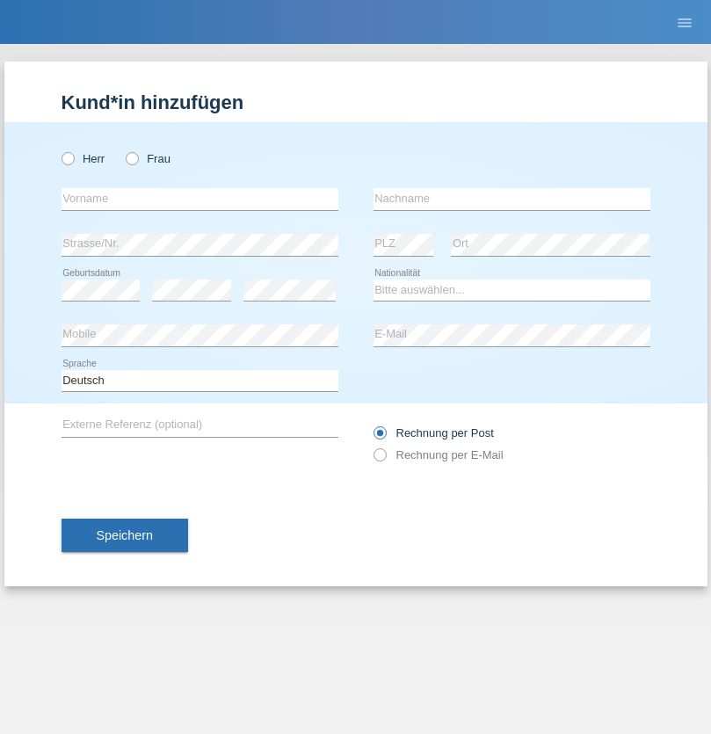
radio input "true"
select select "CH"
radio input "true"
click at [200, 199] on input "text" at bounding box center [200, 199] width 277 height 22
type input "Katarina"
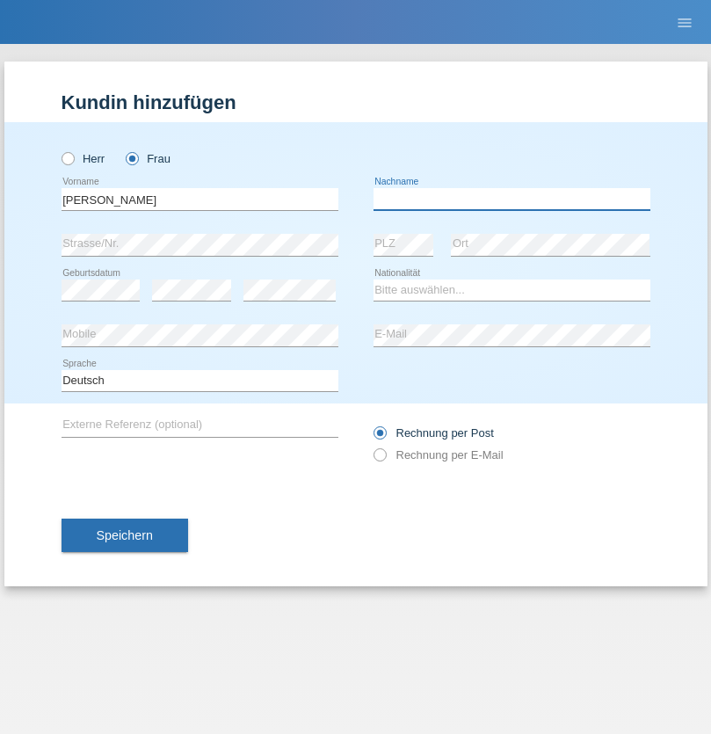
click at [512, 199] on input "text" at bounding box center [512, 199] width 277 height 22
type input "Bacic"
select select "CH"
